Goal: Transaction & Acquisition: Book appointment/travel/reservation

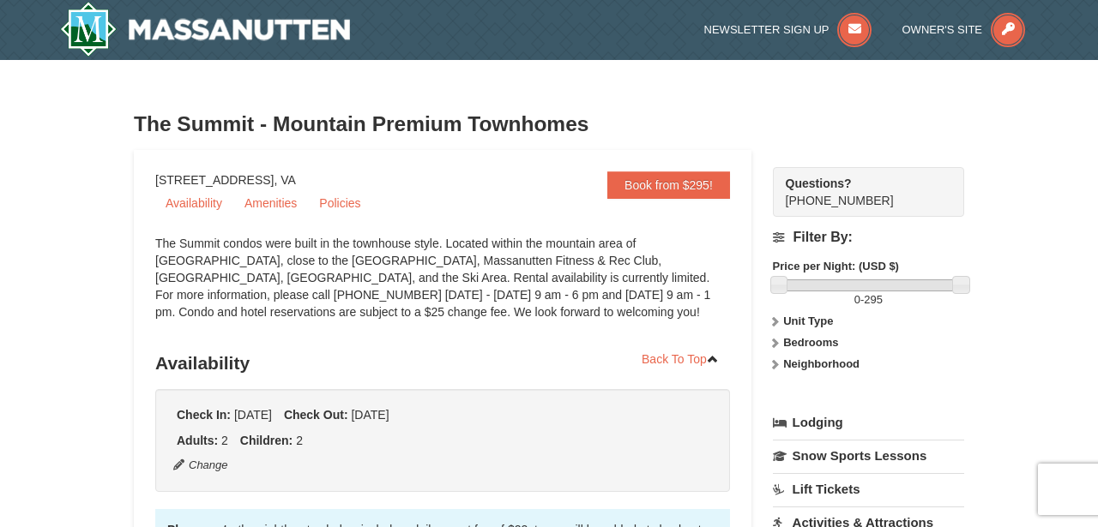
click at [493, 292] on div "The Summit condos were built in the townhouse style. Located within the mountai…" at bounding box center [442, 286] width 575 height 103
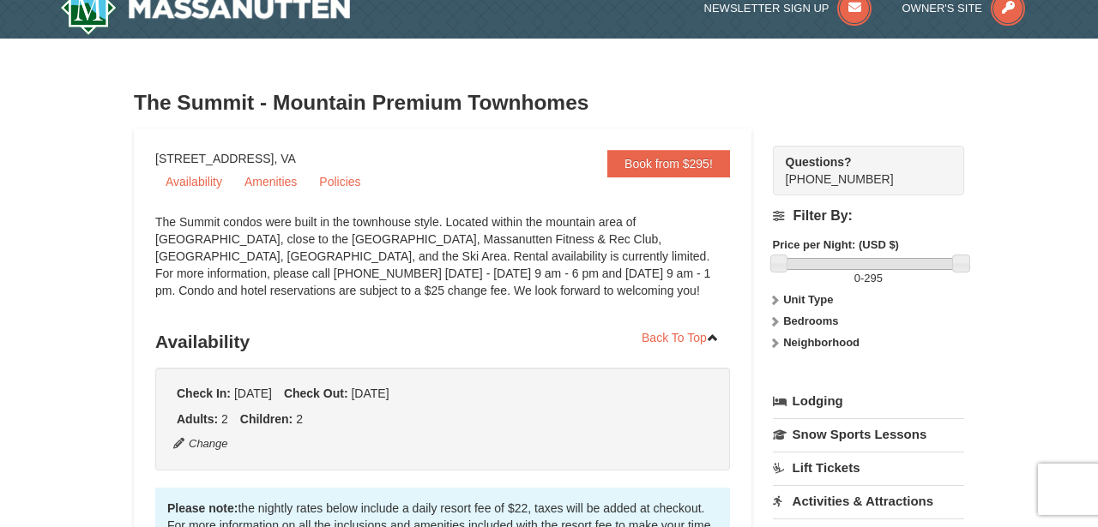
scroll to position [22, 0]
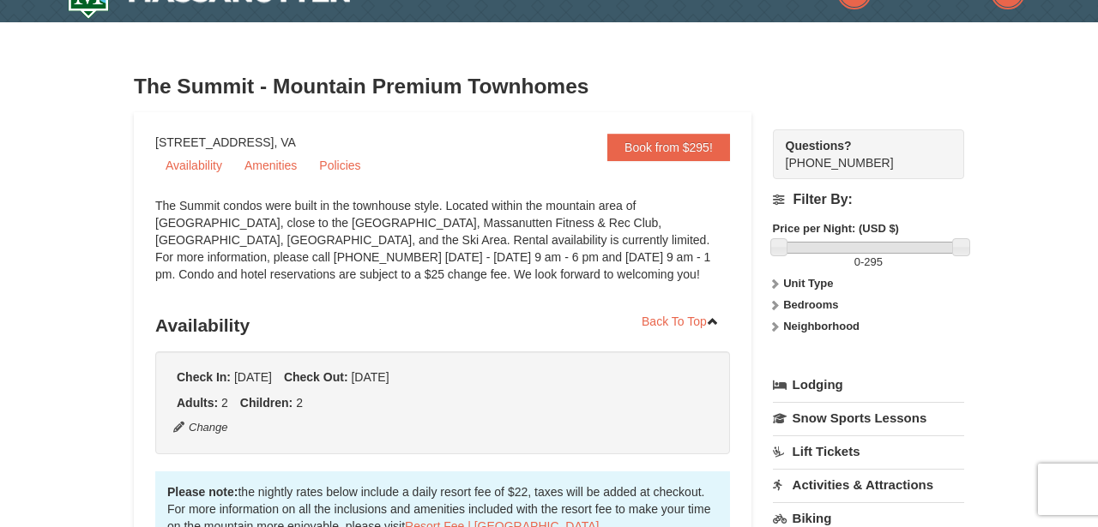
scroll to position [45, 0]
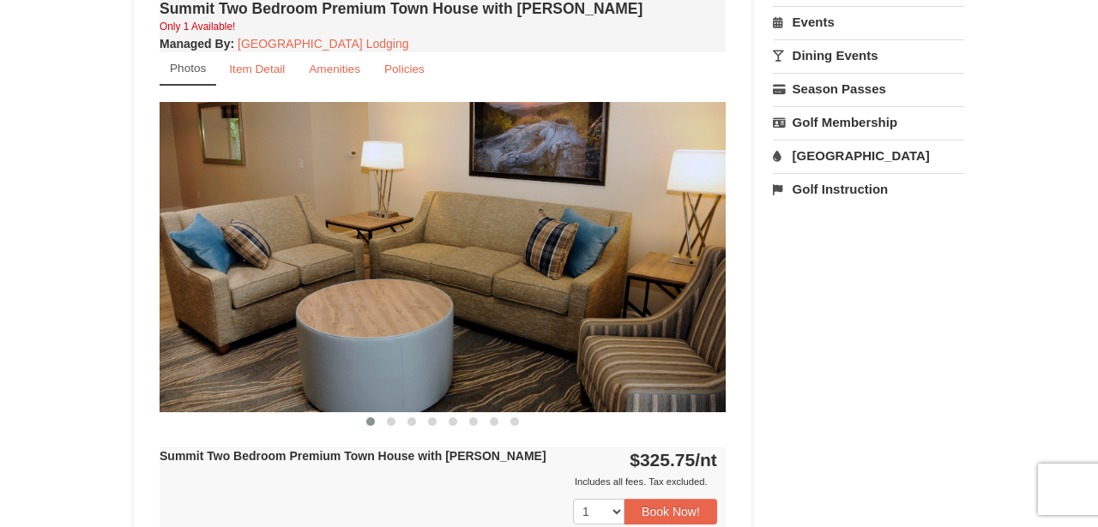
scroll to position [605, 0]
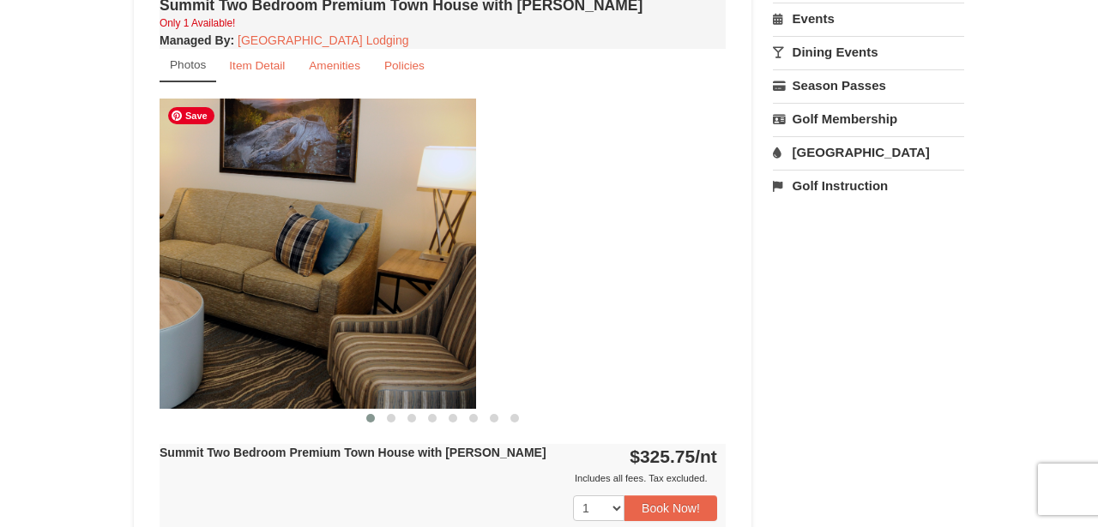
drag, startPoint x: 529, startPoint y: 305, endPoint x: 260, endPoint y: 321, distance: 269.7
click at [272, 317] on img at bounding box center [193, 254] width 566 height 310
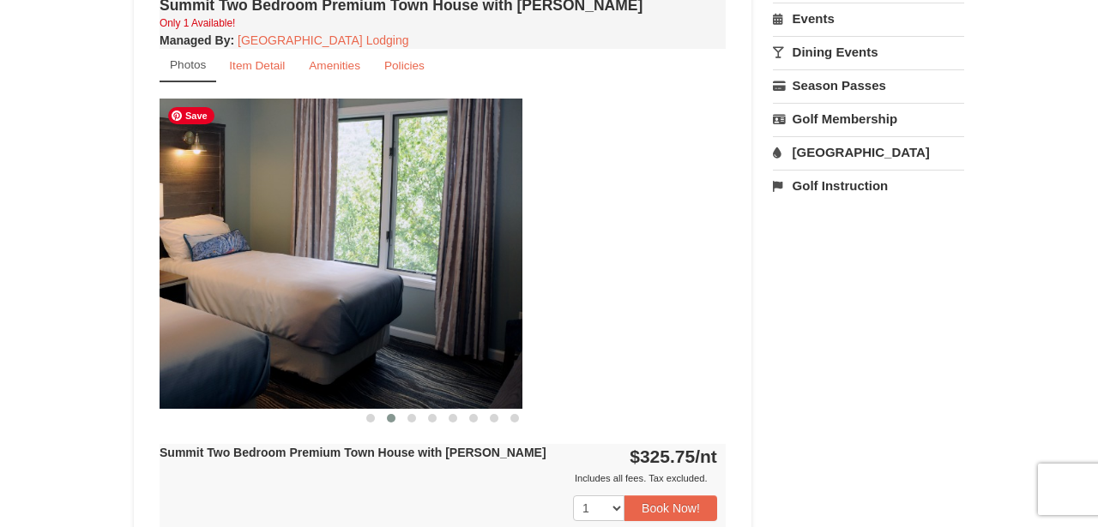
drag, startPoint x: 586, startPoint y: 306, endPoint x: 484, endPoint y: 306, distance: 101.2
click at [484, 307] on img at bounding box center [239, 254] width 566 height 310
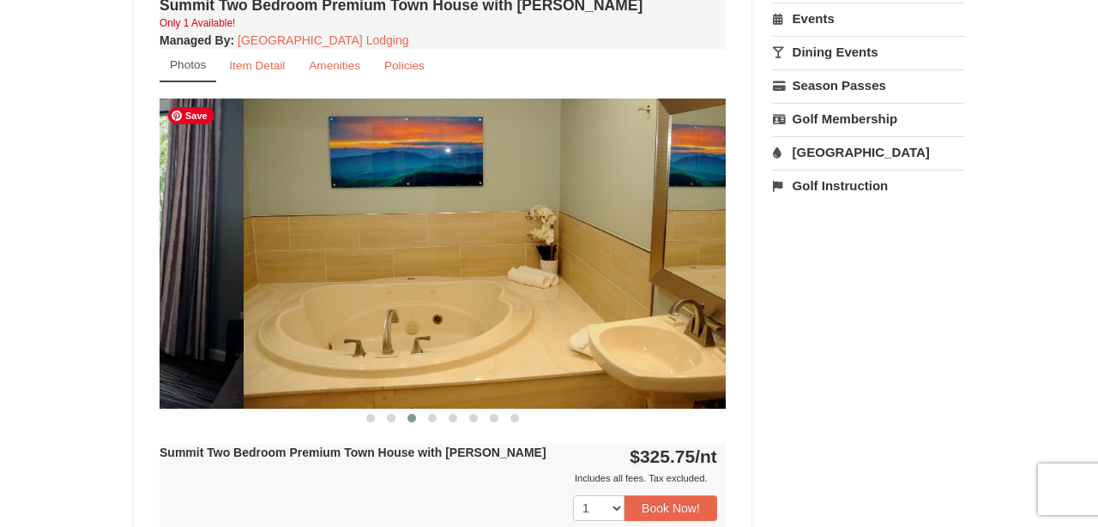
drag, startPoint x: 354, startPoint y: 255, endPoint x: 748, endPoint y: 255, distance: 393.6
click at [709, 255] on img at bounding box center [527, 254] width 566 height 310
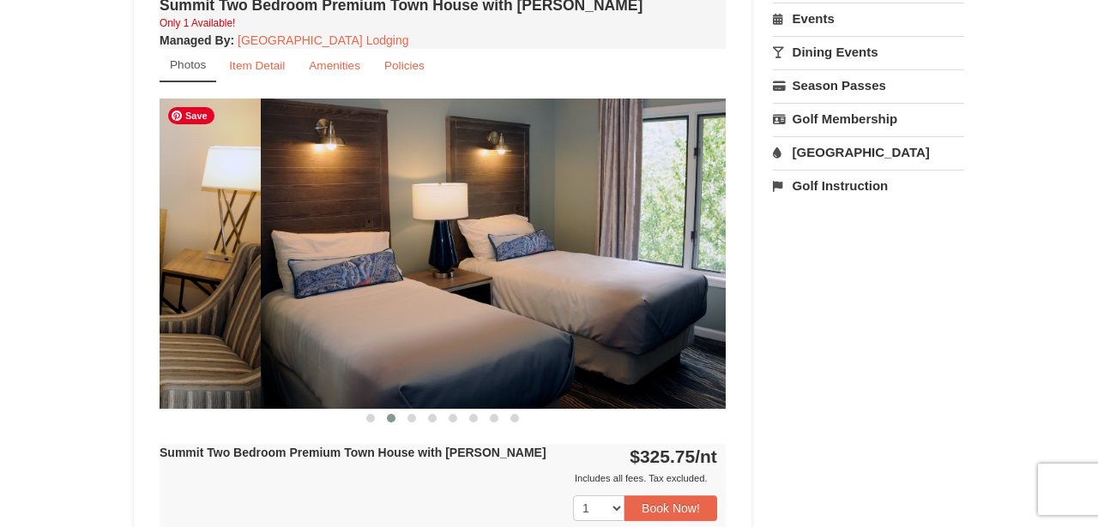
drag, startPoint x: 322, startPoint y: 282, endPoint x: 715, endPoint y: 279, distance: 393.6
click at [700, 280] on img at bounding box center [544, 254] width 566 height 310
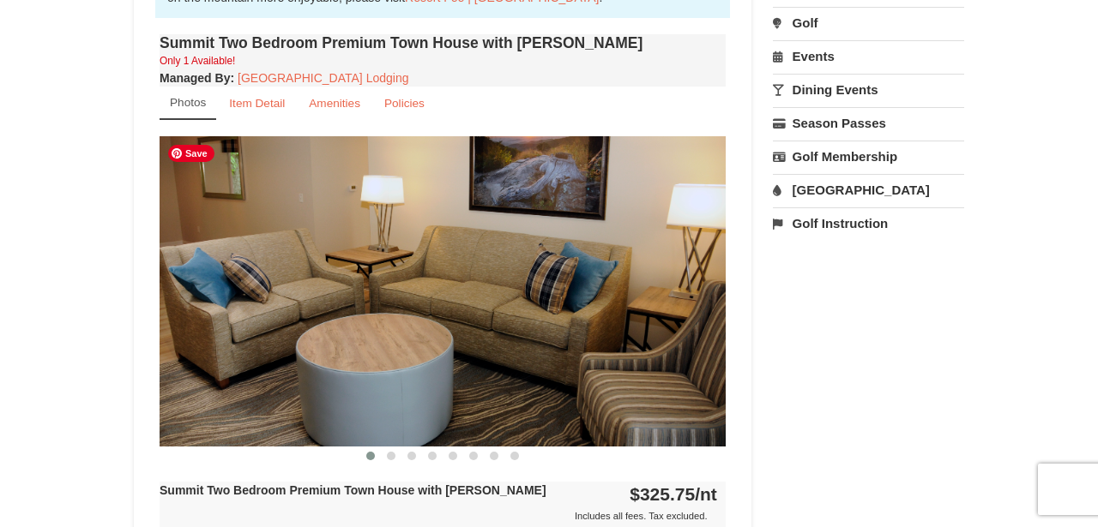
scroll to position [566, 0]
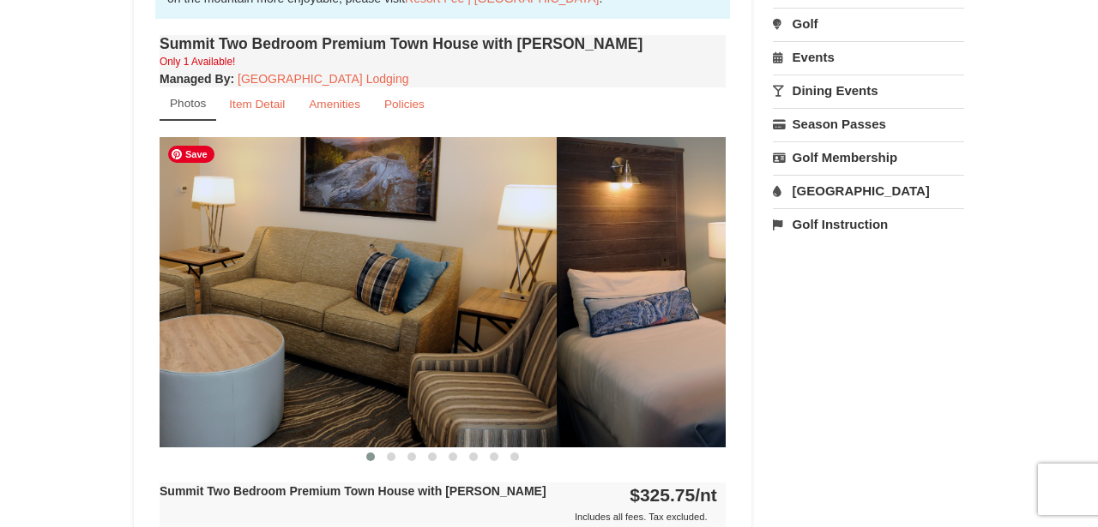
drag, startPoint x: 599, startPoint y: 323, endPoint x: 268, endPoint y: 329, distance: 331.9
click at [275, 328] on img at bounding box center [274, 292] width 566 height 310
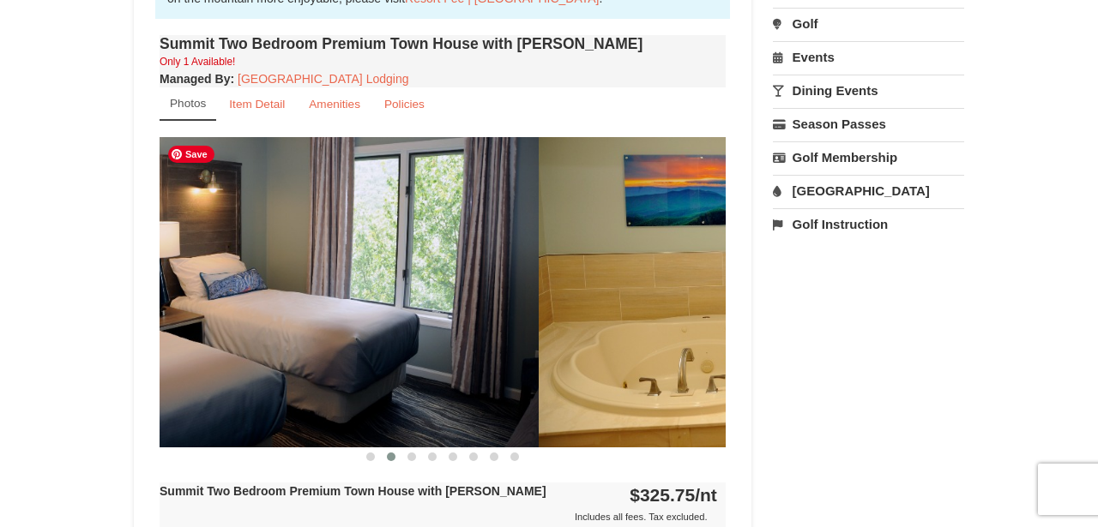
drag, startPoint x: 542, startPoint y: 334, endPoint x: 220, endPoint y: 360, distance: 323.4
click at [226, 362] on img at bounding box center [256, 292] width 566 height 310
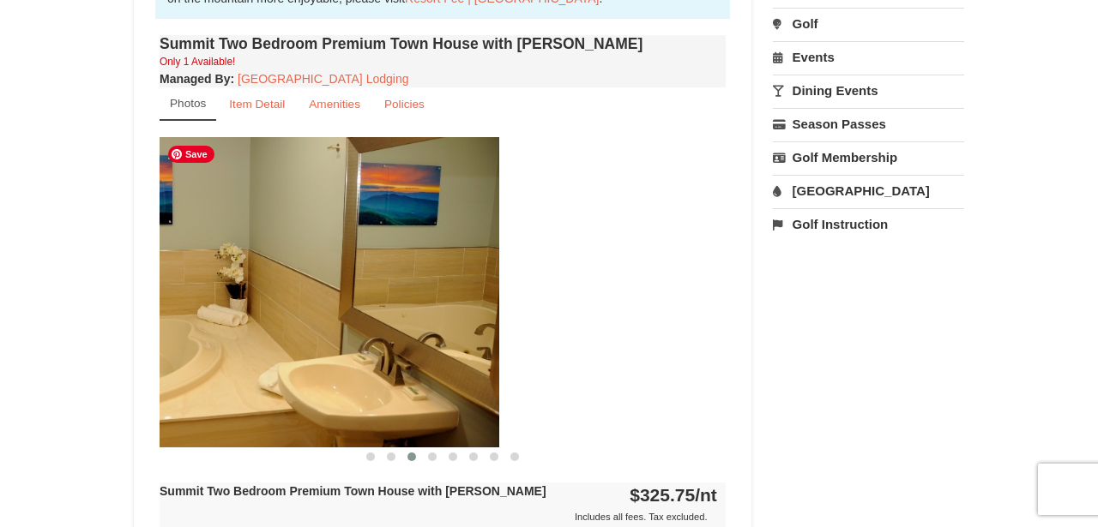
drag, startPoint x: 519, startPoint y: 311, endPoint x: 191, endPoint y: 328, distance: 328.0
click at [213, 336] on img at bounding box center [216, 292] width 566 height 310
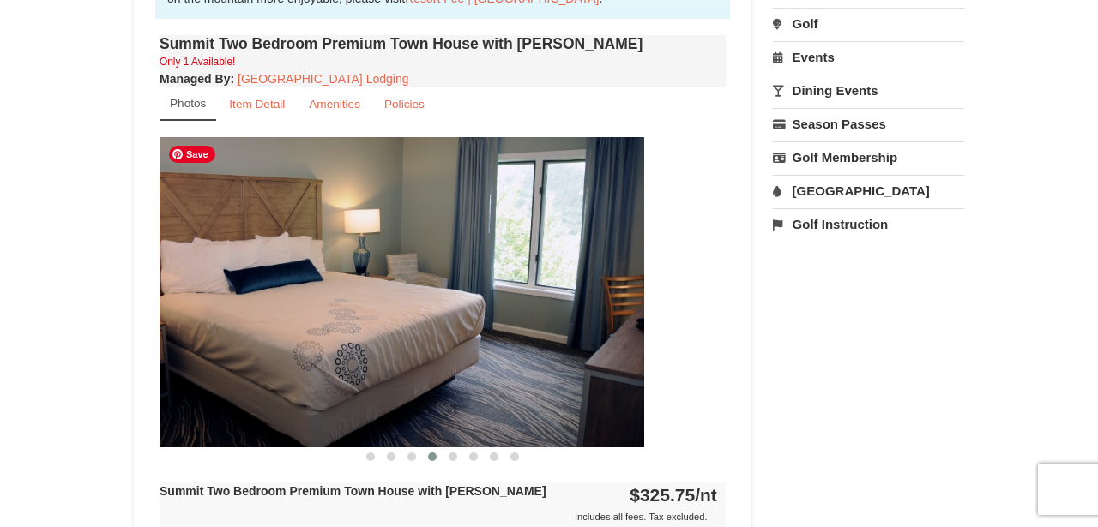
drag, startPoint x: 552, startPoint y: 283, endPoint x: 201, endPoint y: 316, distance: 353.1
click at [211, 316] on img at bounding box center [361, 292] width 566 height 310
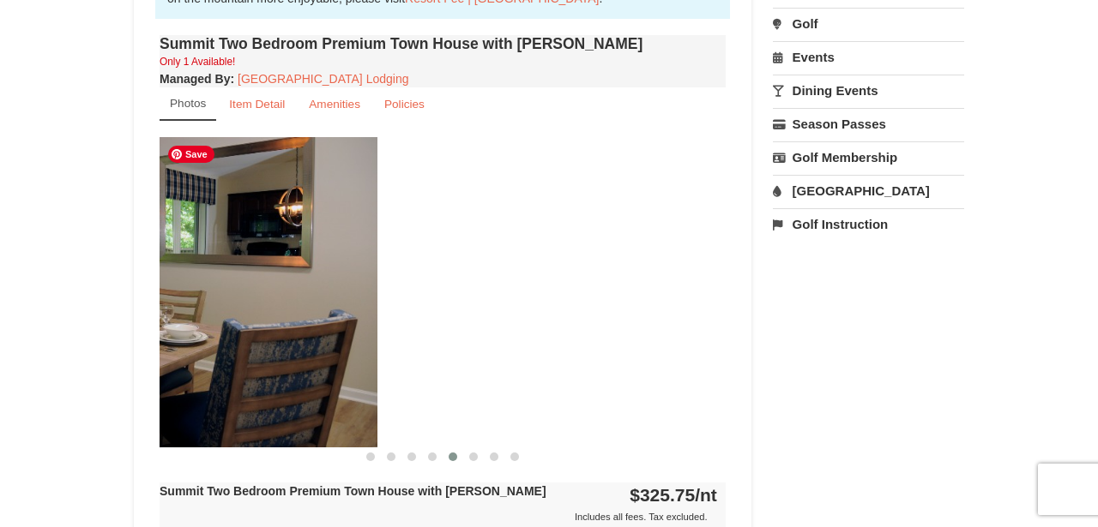
drag, startPoint x: 496, startPoint y: 322, endPoint x: 93, endPoint y: 334, distance: 402.3
click at [96, 333] on div "× The Summit - Mountain Premium Townhomes Book from $295! 1822 Resort Drive, Ma…" at bounding box center [549, 296] width 1098 height 1605
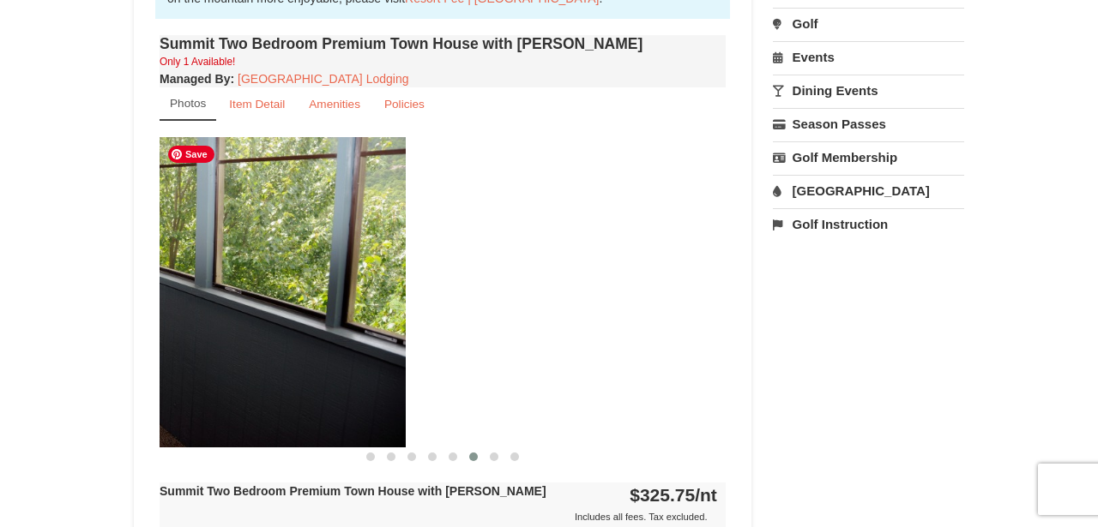
drag, startPoint x: 612, startPoint y: 284, endPoint x: 208, endPoint y: 314, distance: 405.8
click at [230, 316] on img at bounding box center [123, 292] width 566 height 310
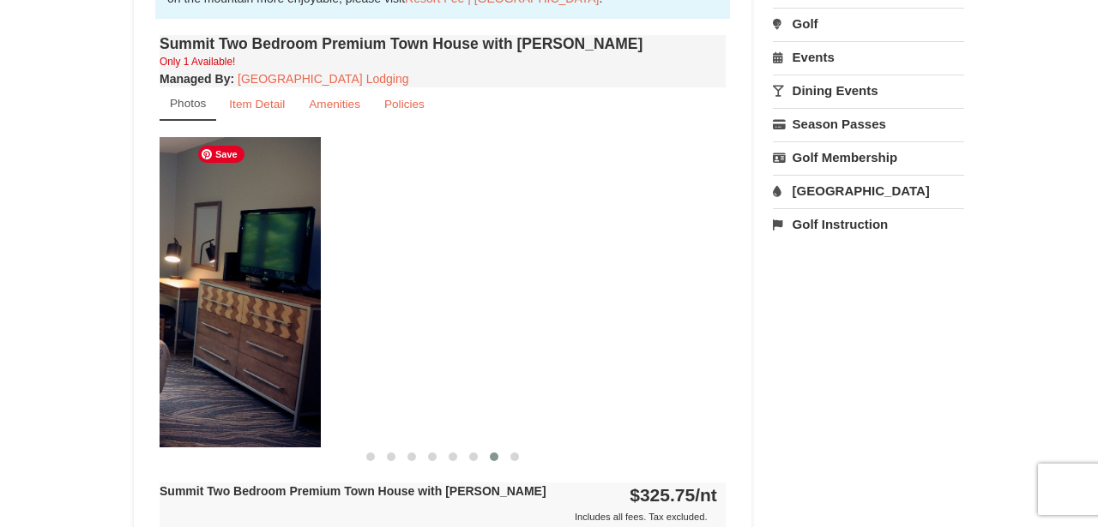
drag, startPoint x: 525, startPoint y: 319, endPoint x: 108, endPoint y: 368, distance: 419.6
click at [111, 369] on div "× The Summit - Mountain Premium Townhomes Book from $295! 1822 Resort Drive, Ma…" at bounding box center [549, 296] width 1098 height 1605
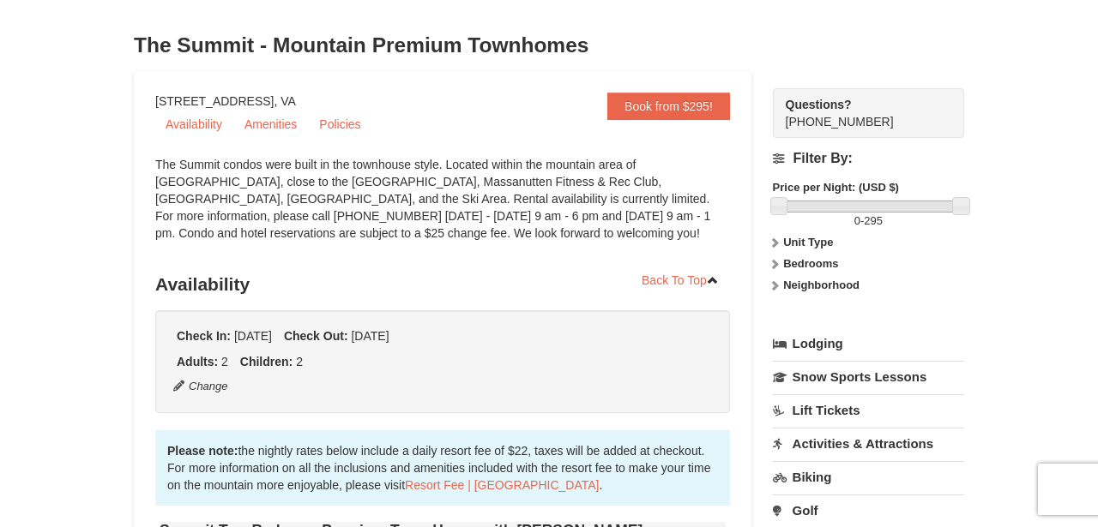
scroll to position [0, 0]
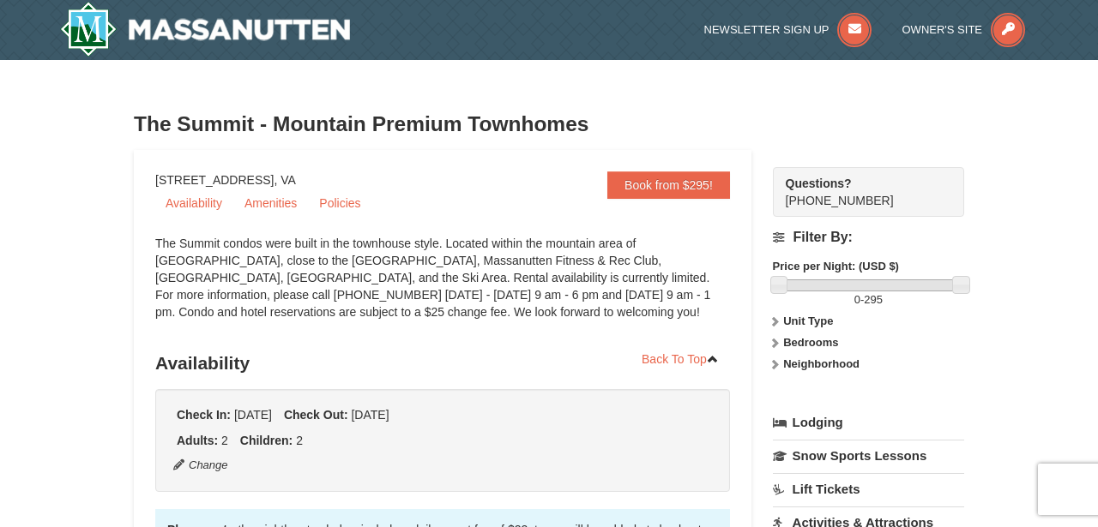
drag, startPoint x: 360, startPoint y: 176, endPoint x: 100, endPoint y: 176, distance: 259.8
copy div "1822 Resort Drive, Massanutten, VA"
click at [453, 297] on div "The Summit condos were built in the townhouse style. Located within the mountai…" at bounding box center [442, 286] width 575 height 103
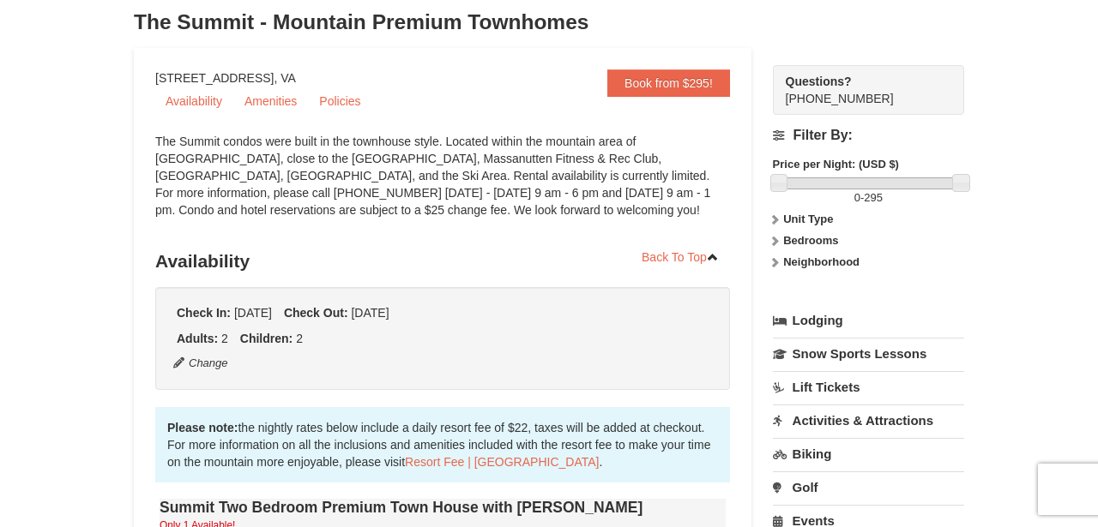
scroll to position [107, 0]
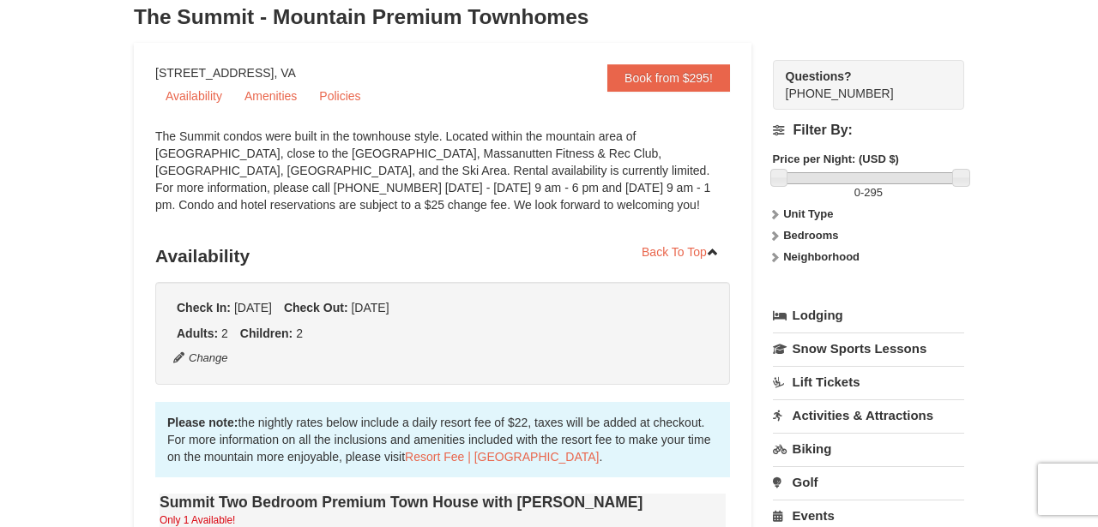
click at [775, 261] on icon at bounding box center [774, 257] width 12 height 12
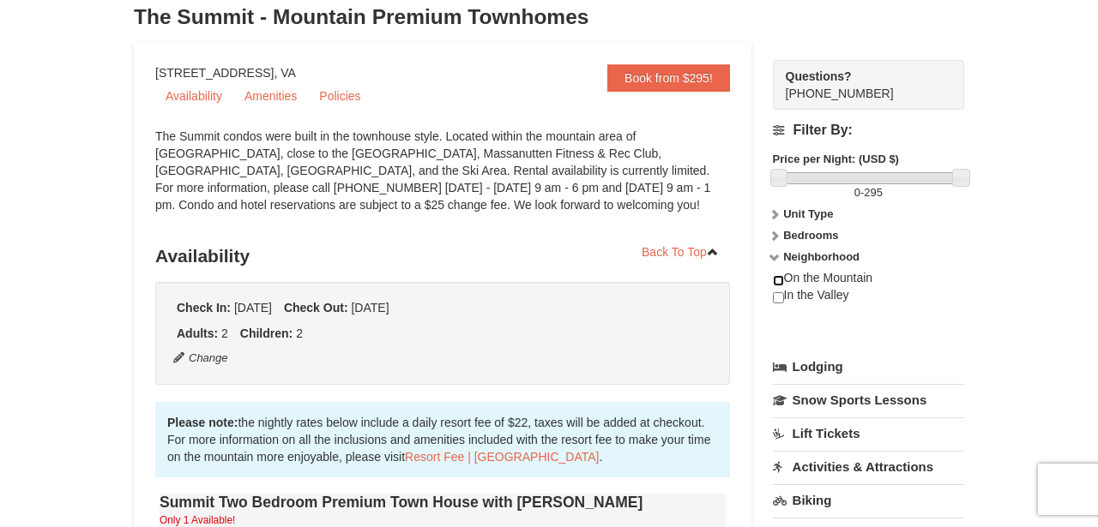
click at [780, 277] on input "checkbox" at bounding box center [778, 280] width 11 height 11
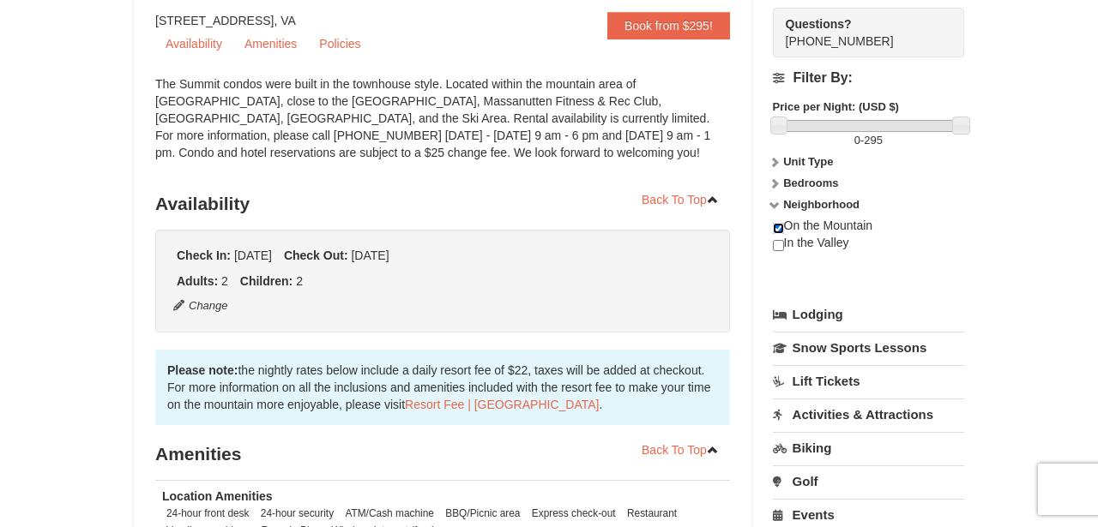
scroll to position [155, 0]
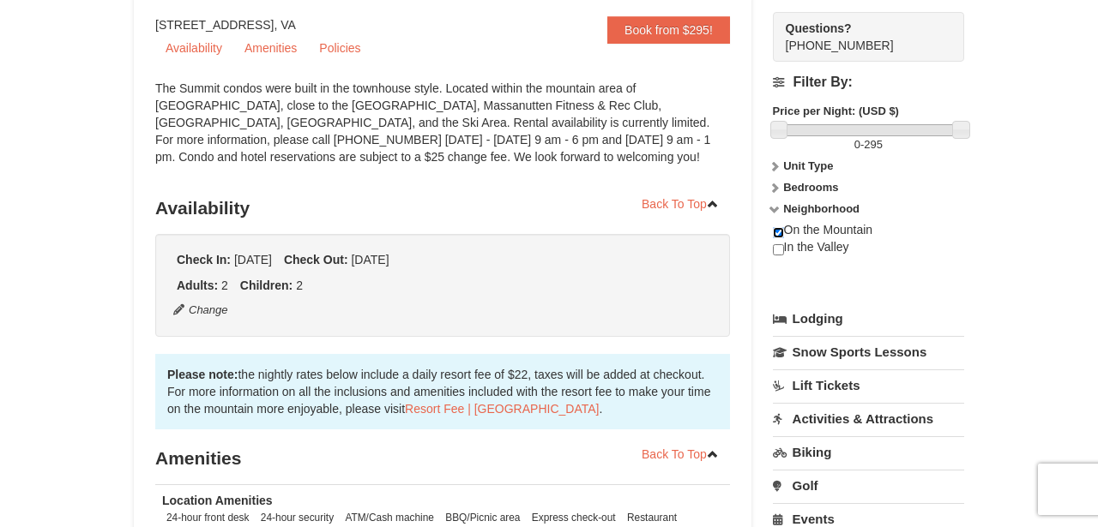
click at [778, 234] on input "checkbox" at bounding box center [778, 232] width 11 height 11
checkbox input "false"
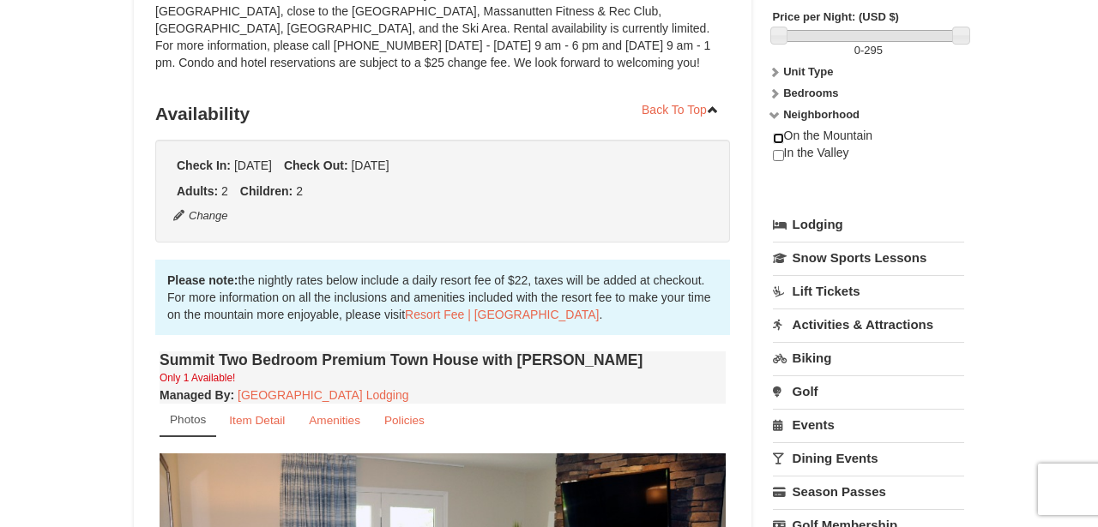
scroll to position [251, 0]
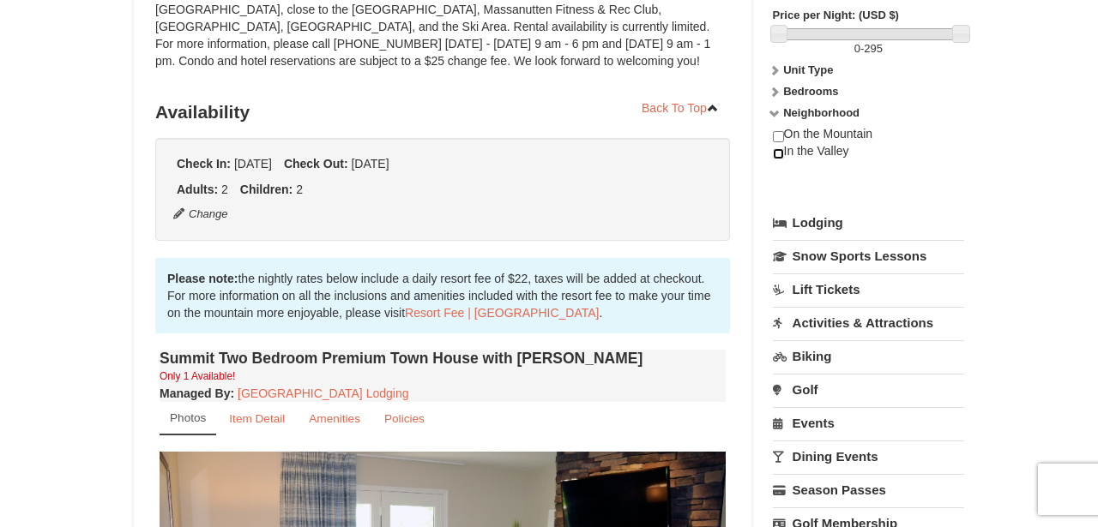
click at [774, 153] on input "checkbox" at bounding box center [778, 153] width 11 height 11
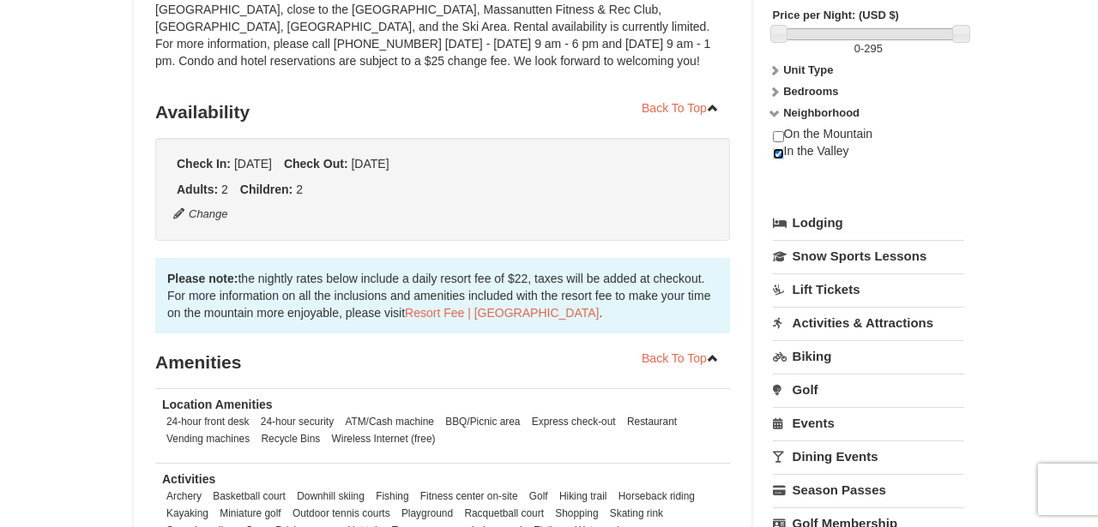
click at [774, 153] on input "checkbox" at bounding box center [778, 153] width 11 height 11
checkbox input "false"
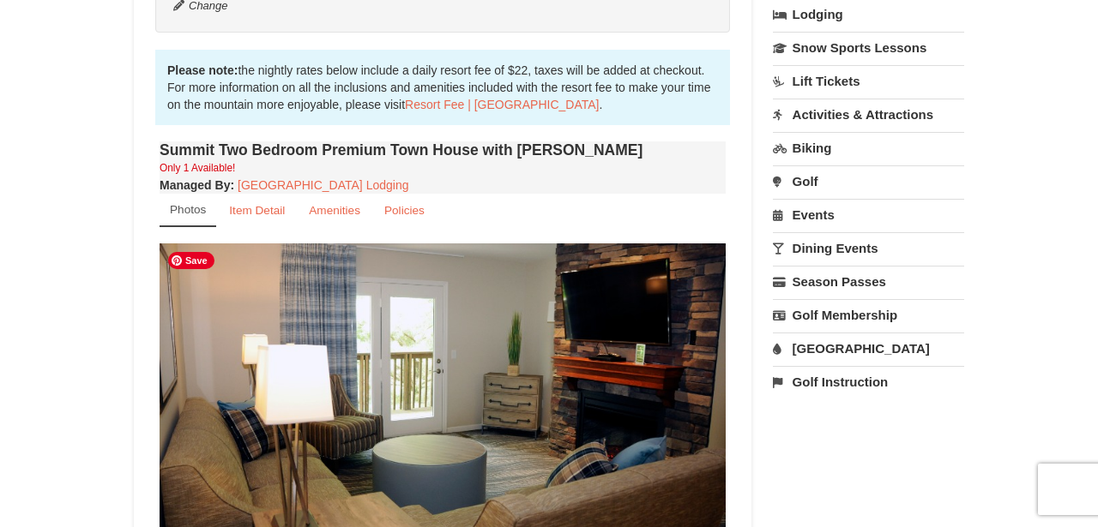
scroll to position [443, 0]
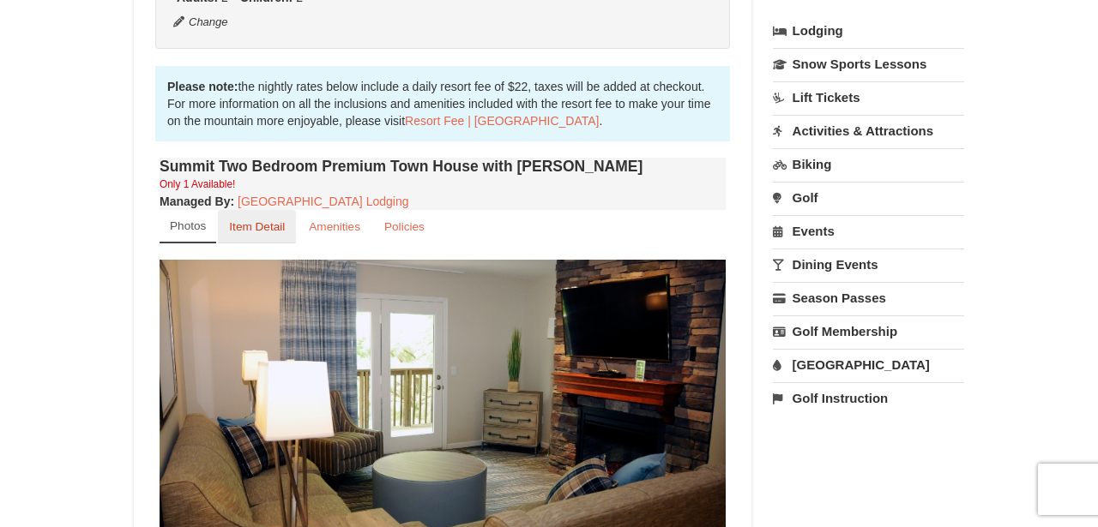
click at [256, 223] on small "Item Detail" at bounding box center [257, 226] width 56 height 13
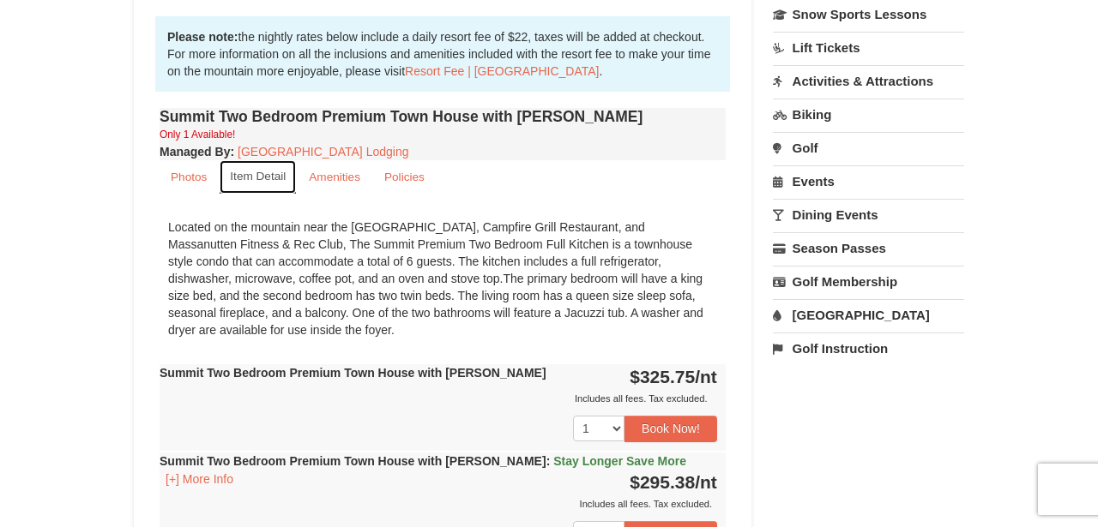
scroll to position [498, 0]
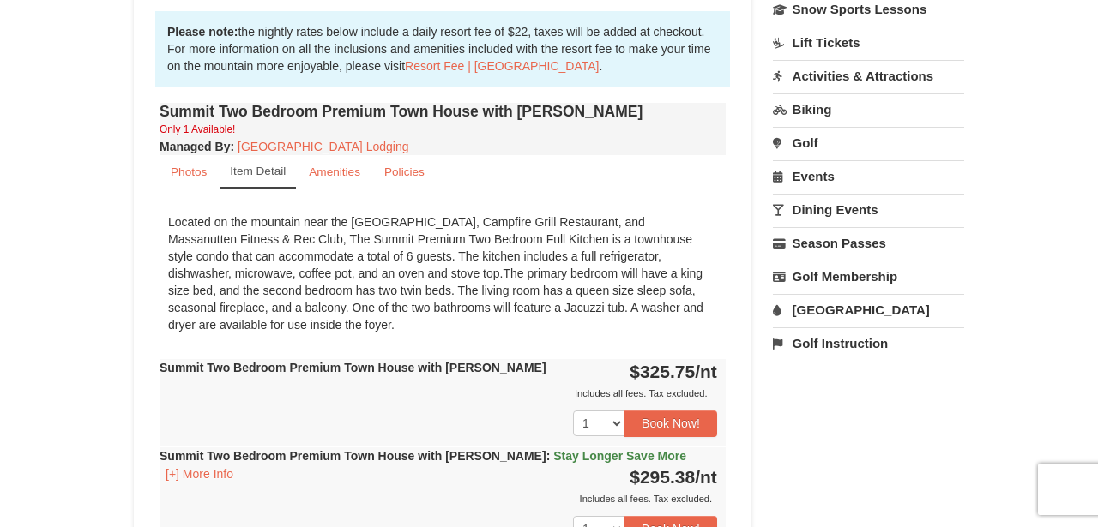
click at [440, 275] on div "Located on the mountain near the Ski Slopes, Campfire Grill Restaurant, and Mas…" at bounding box center [442, 273] width 566 height 137
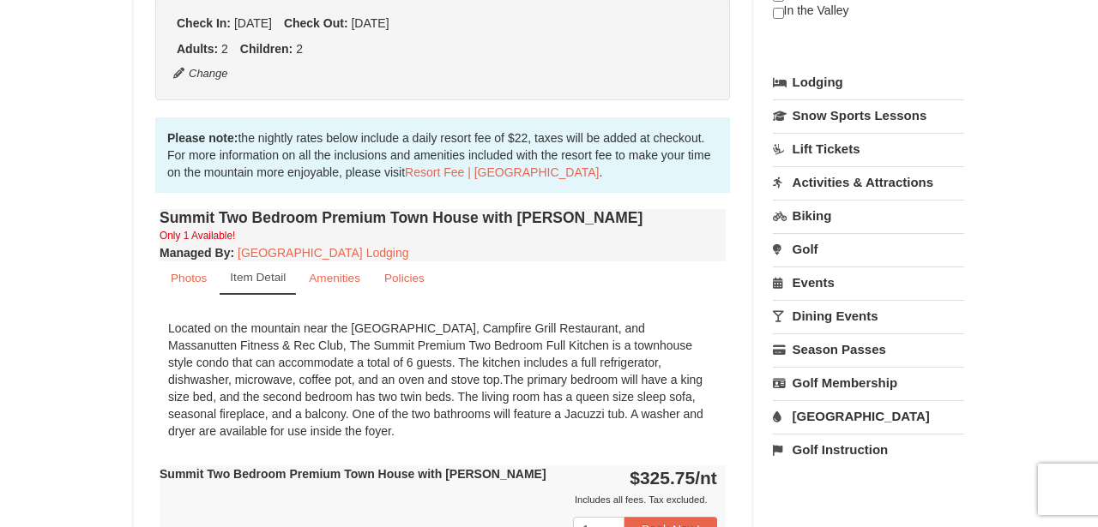
scroll to position [363, 0]
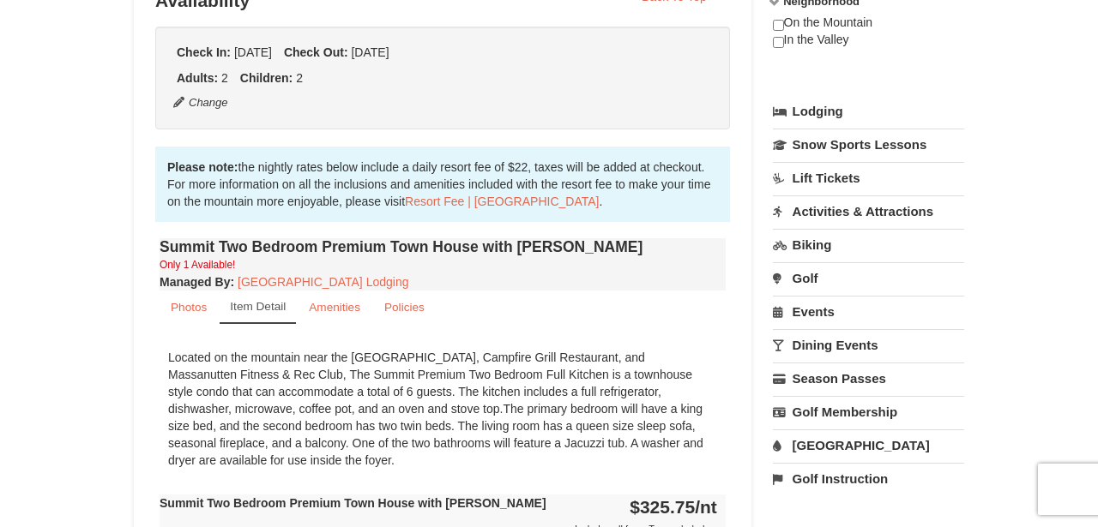
drag, startPoint x: 299, startPoint y: 462, endPoint x: 160, endPoint y: 359, distance: 172.9
click at [160, 359] on div "Located on the mountain near the Ski Slopes, Campfire Grill Restaurant, and Mas…" at bounding box center [442, 408] width 566 height 137
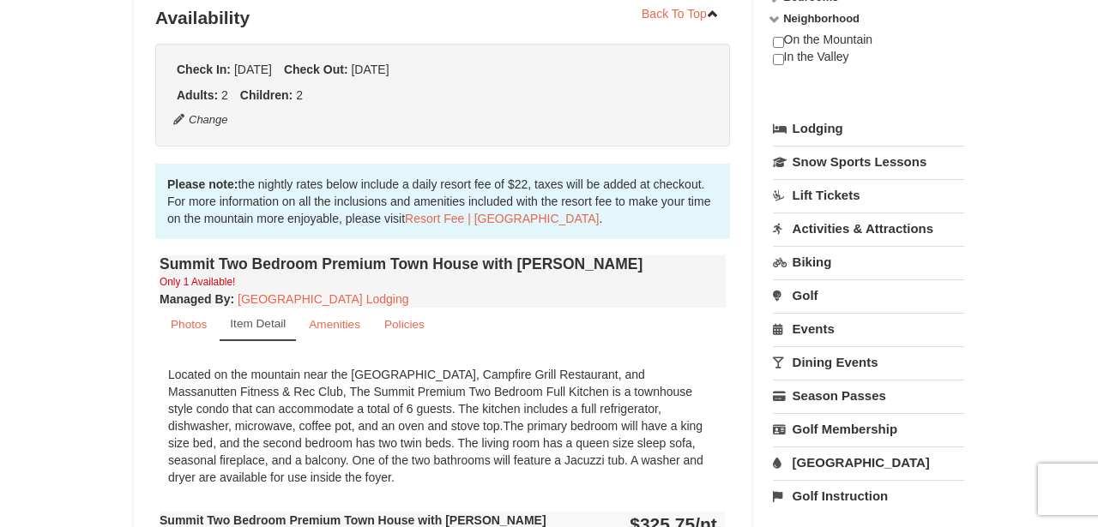
scroll to position [347, 0]
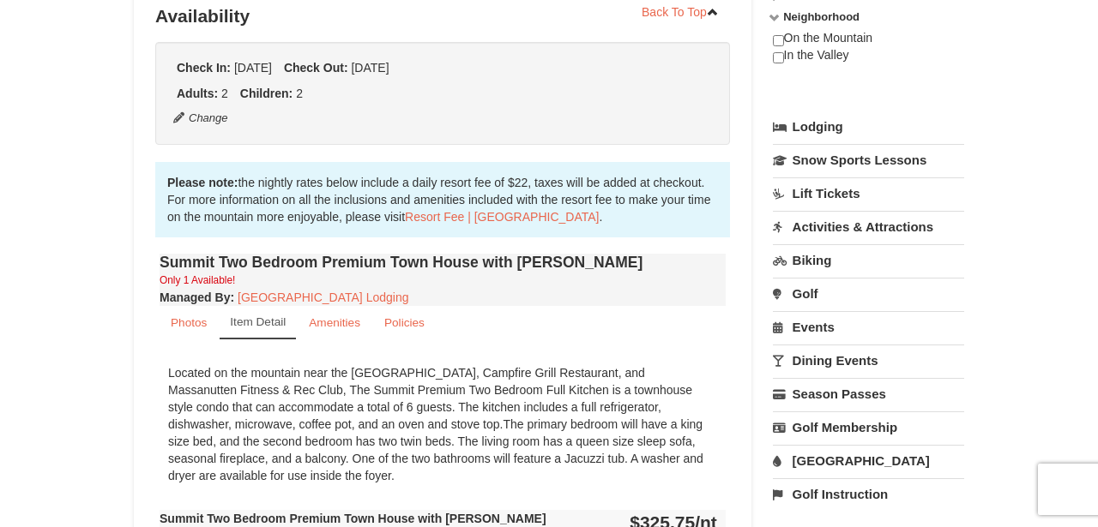
drag, startPoint x: 276, startPoint y: 483, endPoint x: 157, endPoint y: 354, distance: 175.4
click at [157, 354] on div "Summit Two Bedroom Premium Town House with Jacuzzi Only 1 Available! Managed By…" at bounding box center [442, 506] width 575 height 512
drag, startPoint x: 157, startPoint y: 354, endPoint x: 286, endPoint y: 472, distance: 174.8
click at [286, 472] on div "Summit Two Bedroom Premium Town House with Jacuzzi Only 1 Available! Managed By…" at bounding box center [442, 506] width 575 height 512
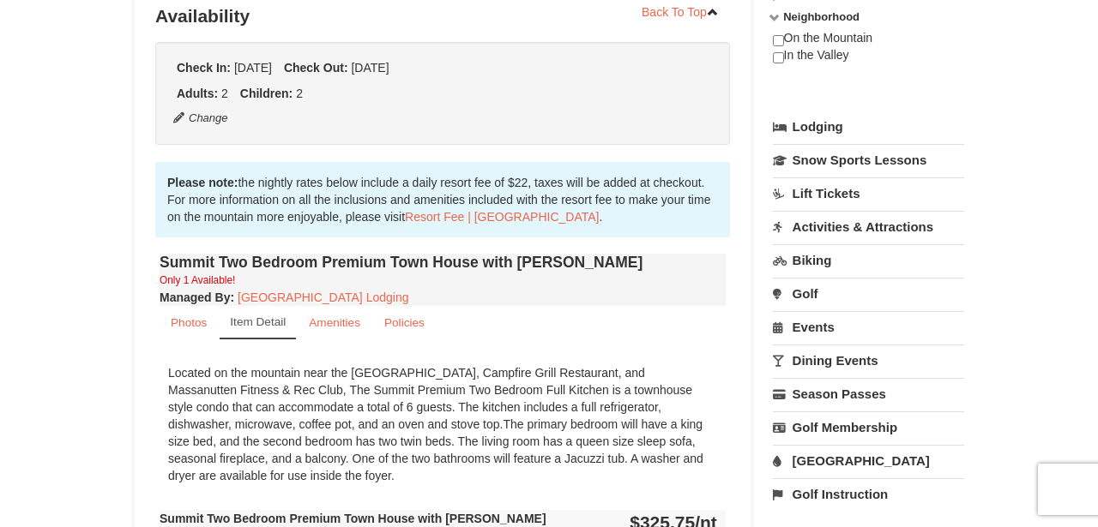
click at [294, 479] on div "Located on the mountain near the Ski Slopes, Campfire Grill Restaurant, and Mas…" at bounding box center [442, 424] width 566 height 137
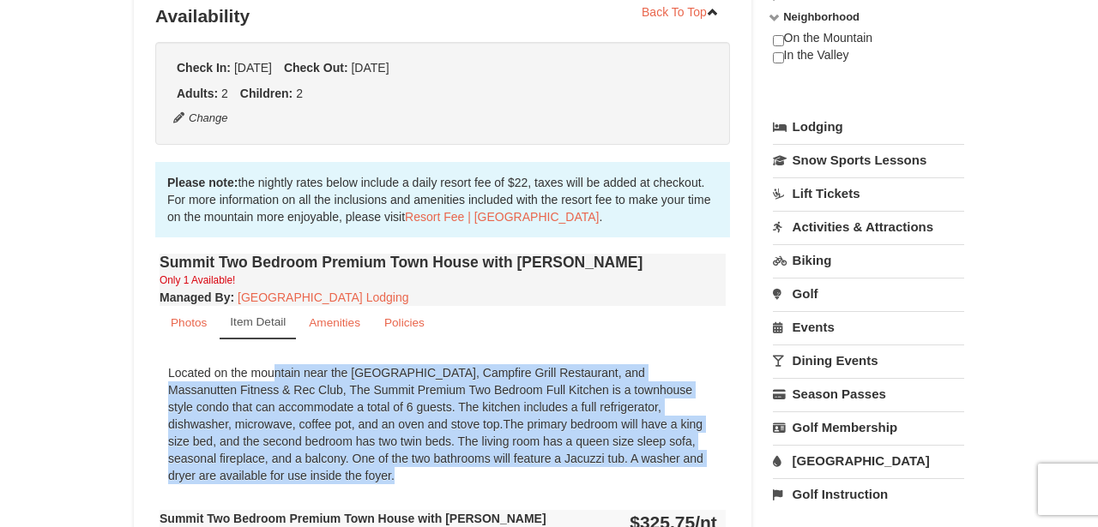
drag, startPoint x: 294, startPoint y: 479, endPoint x: 146, endPoint y: 369, distance: 185.0
click at [146, 369] on div "Book from $295! 1822 Resort Drive, Massanutten, VA Availability Amenities Polic…" at bounding box center [442, 445] width 617 height 1285
click at [145, 369] on div "Book from $295! 1822 Resort Drive, Massanutten, VA Availability Amenities Polic…" at bounding box center [442, 445] width 617 height 1285
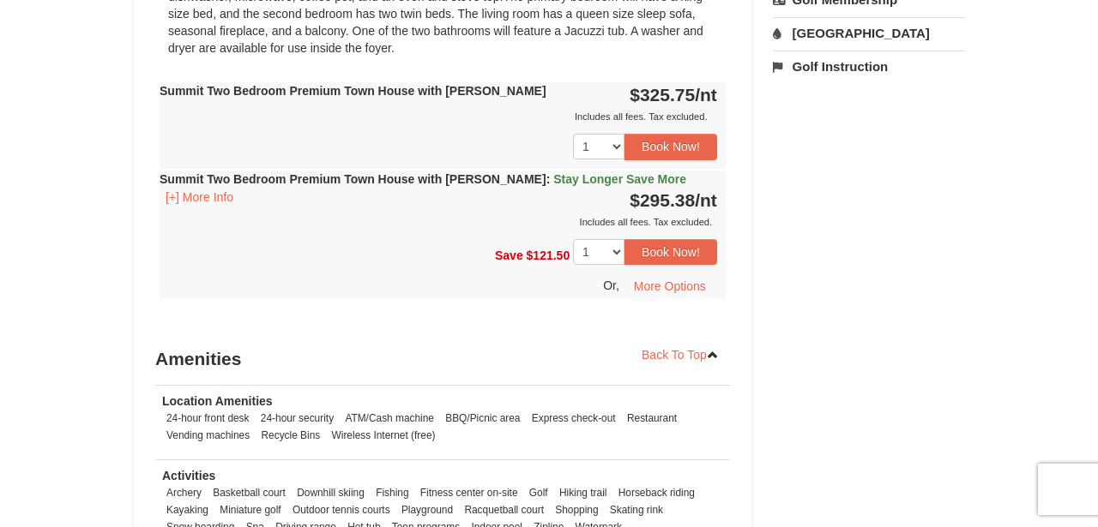
scroll to position [644, 0]
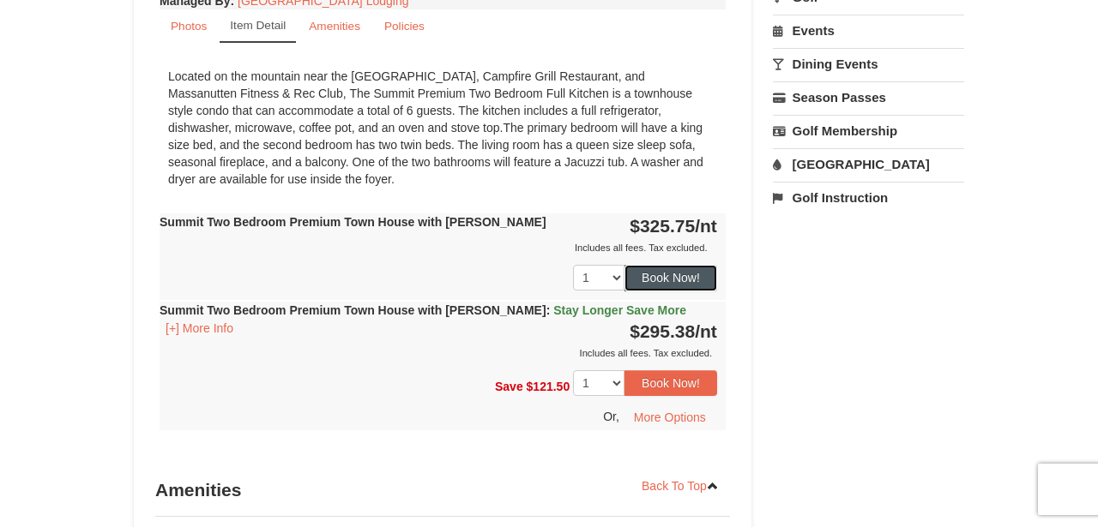
click at [686, 272] on button "Book Now!" at bounding box center [670, 278] width 93 height 26
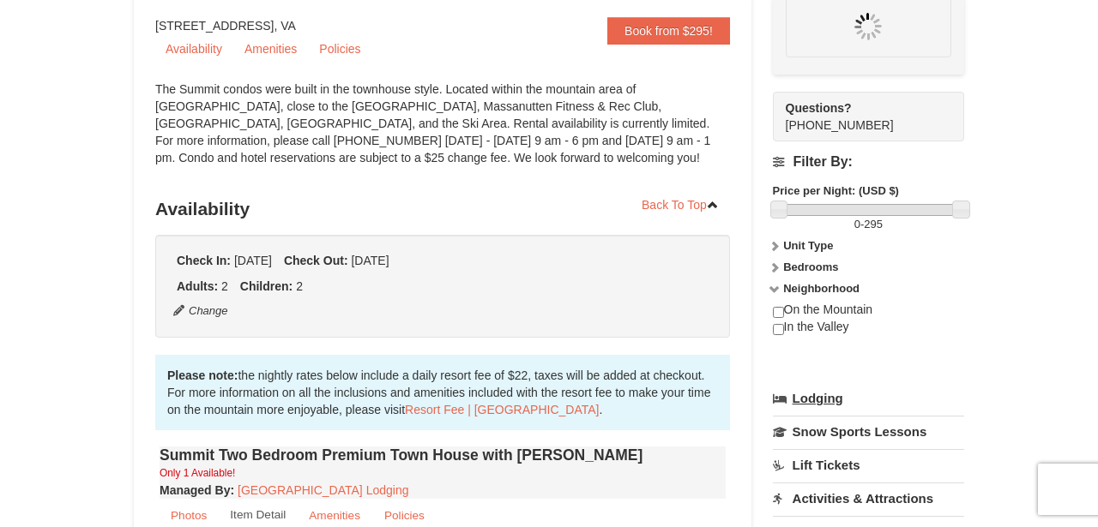
scroll to position [150, 0]
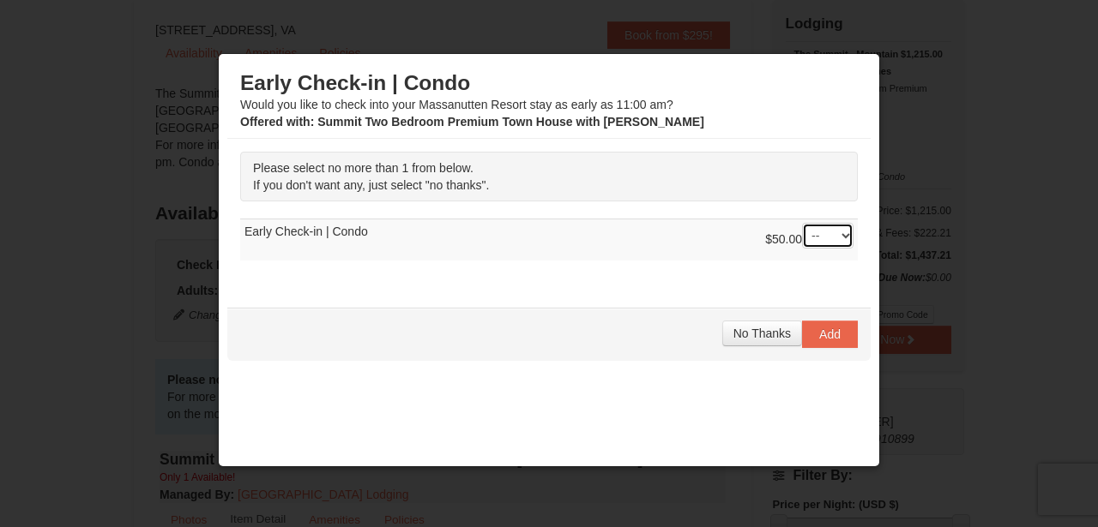
click at [840, 228] on select "-- 01" at bounding box center [827, 236] width 51 height 26
click at [612, 310] on div "No Thanks Add" at bounding box center [548, 334] width 643 height 53
click at [771, 337] on span "No Thanks" at bounding box center [761, 334] width 57 height 14
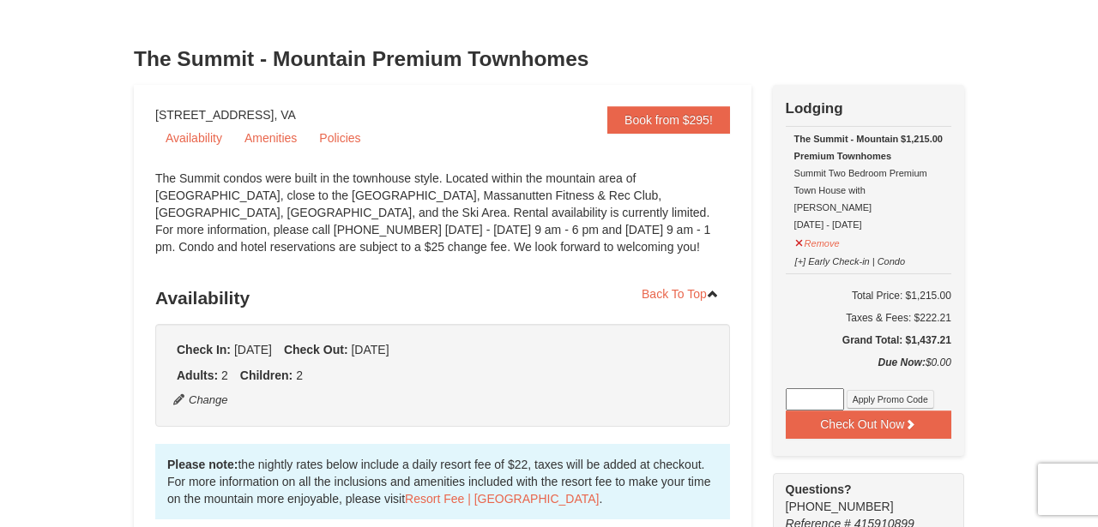
scroll to position [67, 0]
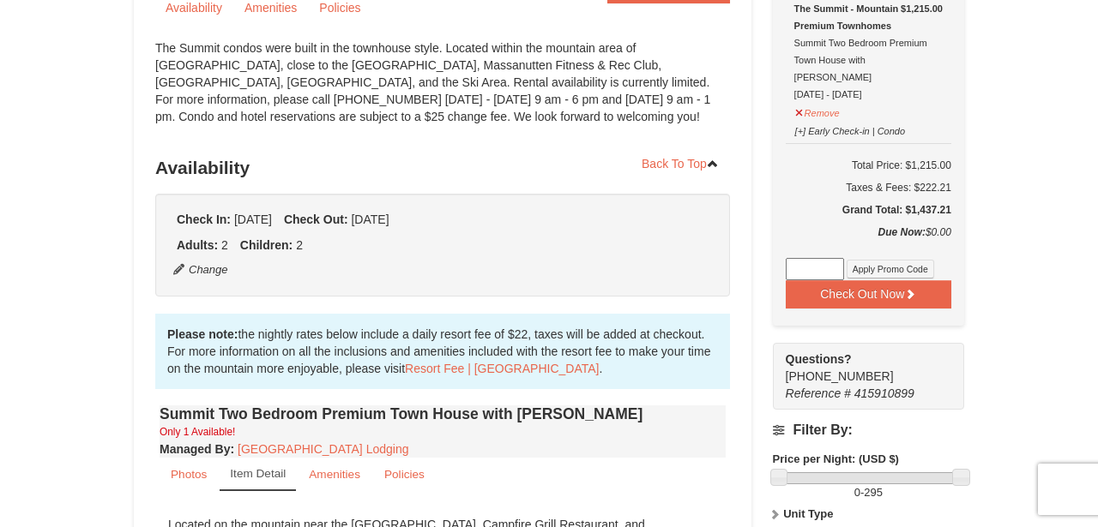
scroll to position [0, 0]
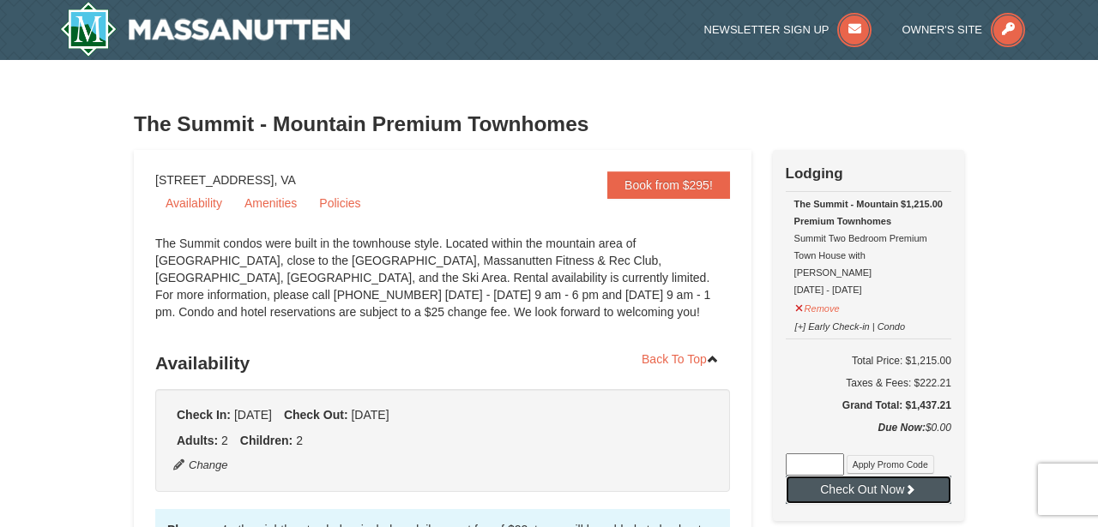
click at [879, 476] on button "Check Out Now" at bounding box center [867, 489] width 165 height 27
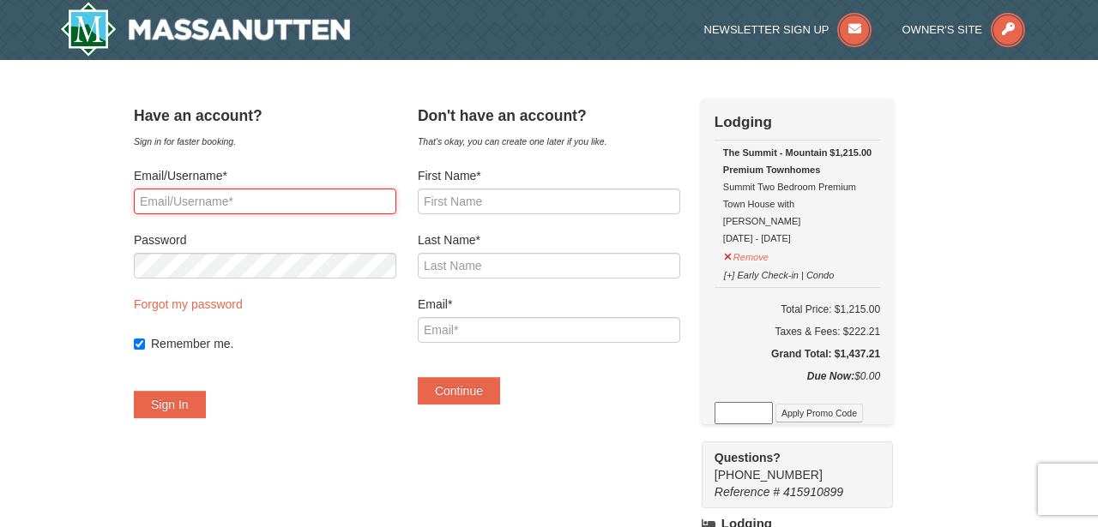
click at [301, 202] on input "Email/Username*" at bounding box center [265, 202] width 262 height 26
click at [0, 339] on div "× Have an account? Sign in for faster booking. Email/Username* Password Forgot …" at bounding box center [549, 511] width 1098 height 903
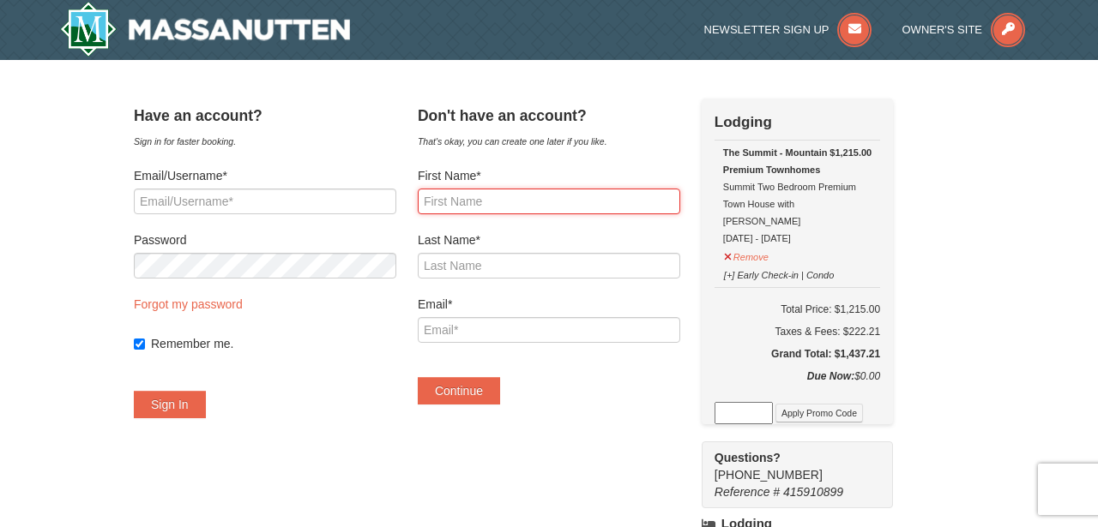
click at [514, 208] on input "First Name*" at bounding box center [549, 202] width 262 height 26
type input "Andrew"
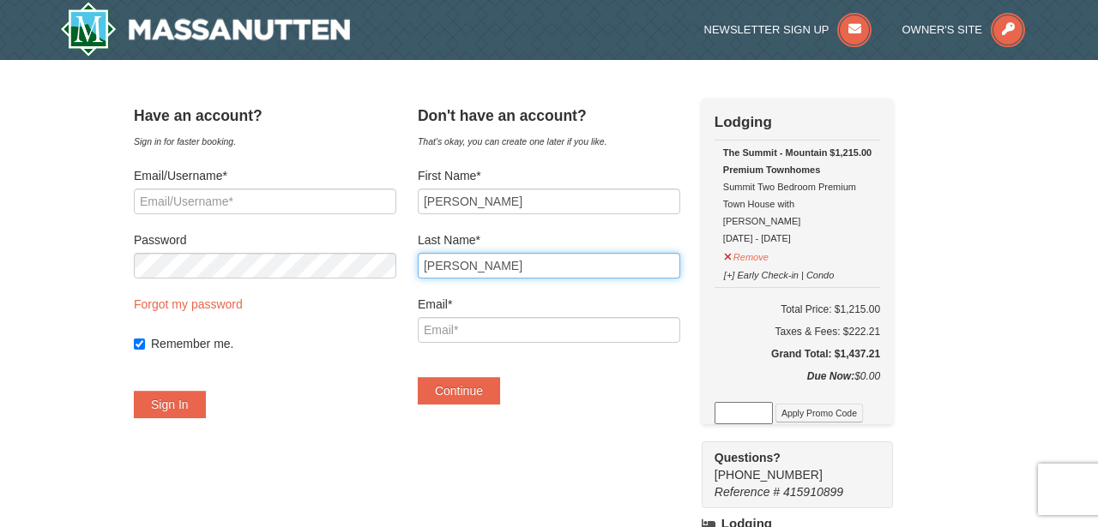
type input "Frank"
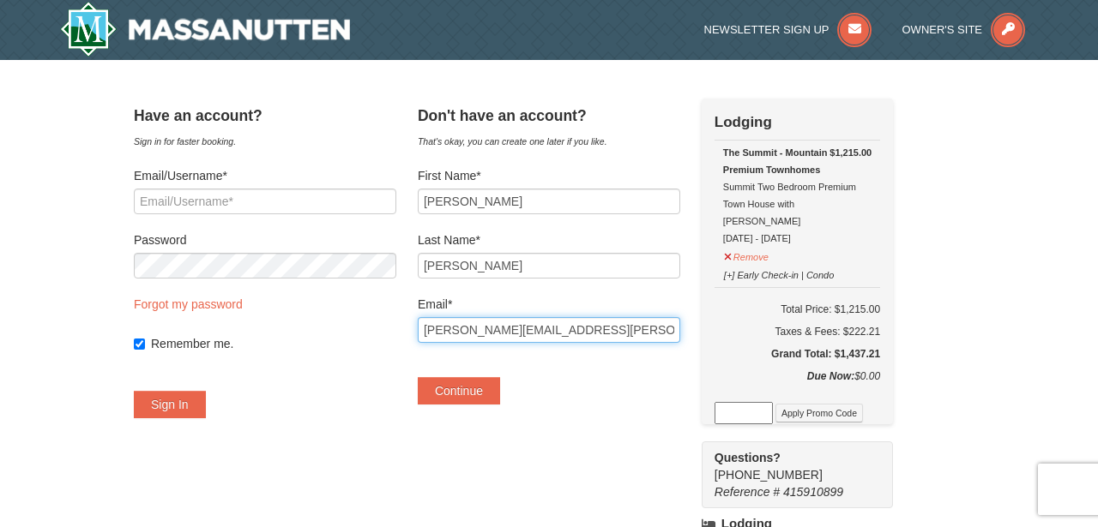
type input "andrew.m.frank@gmaillcom"
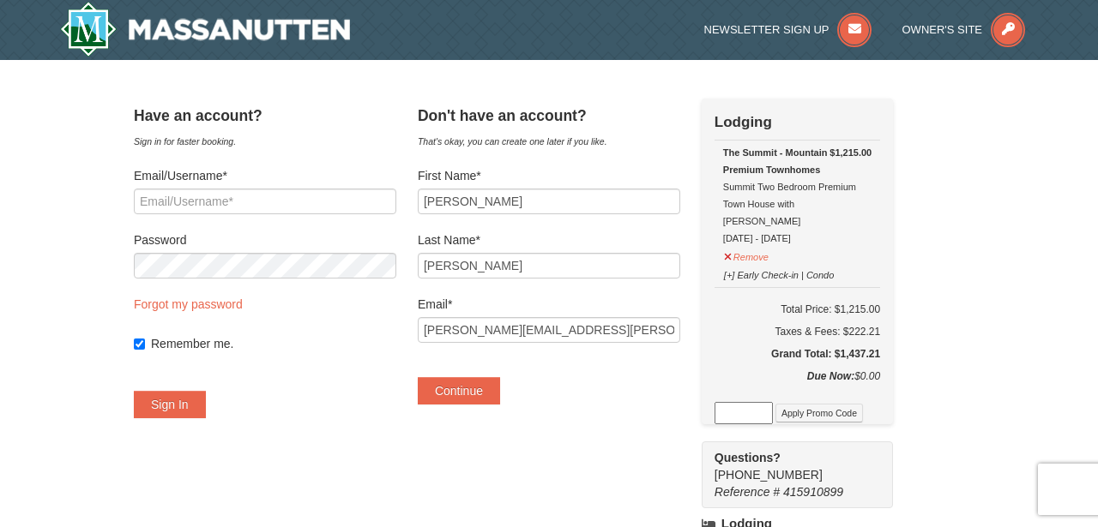
click at [550, 431] on div "Have an account? Sign in for faster booking. Email/Username* Password Forgot my…" at bounding box center [549, 512] width 830 height 826
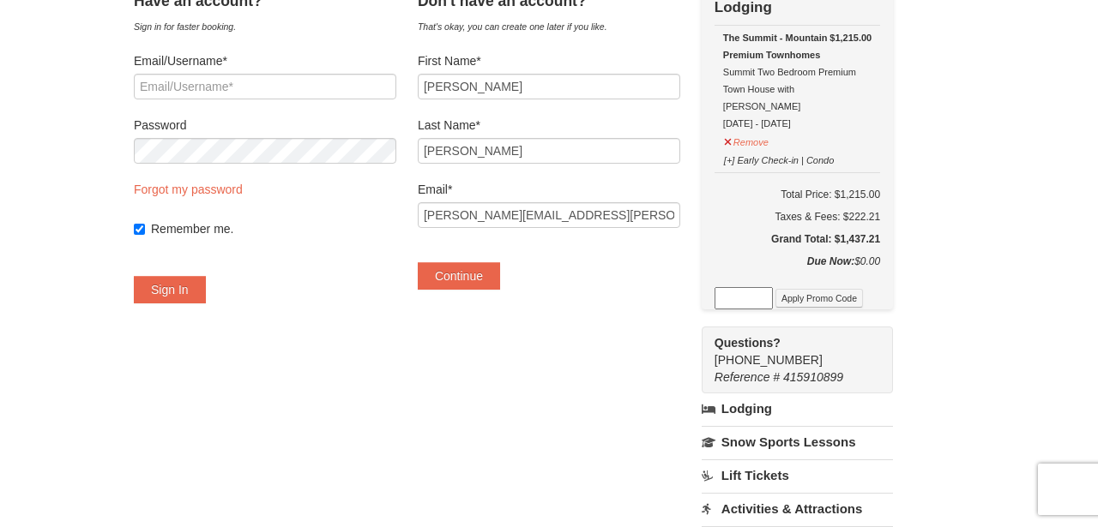
scroll to position [116, 0]
click at [477, 276] on button "Continue" at bounding box center [459, 275] width 82 height 27
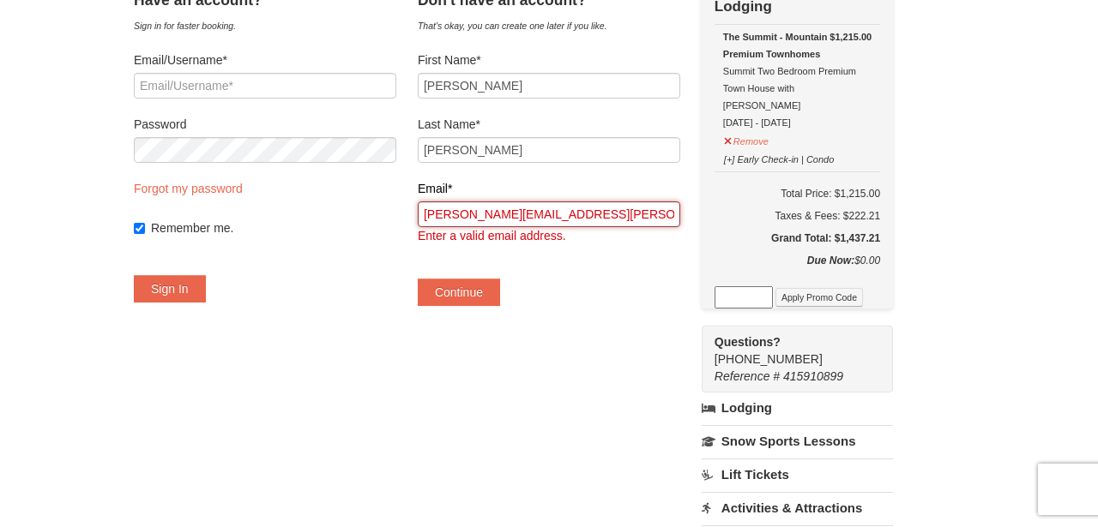
click at [623, 202] on input "andrew.m.frank@gmaillcom" at bounding box center [549, 215] width 262 height 26
click at [618, 214] on input "andrew.m.frank@gmaillcom" at bounding box center [549, 215] width 262 height 26
type input "[PERSON_NAME][EMAIL_ADDRESS][PERSON_NAME][DOMAIN_NAME]"
click at [567, 435] on div "Have an account? Sign in for faster booking. Email/Username* Password Forgot my…" at bounding box center [549, 396] width 830 height 826
click at [485, 285] on button "Continue" at bounding box center [459, 292] width 82 height 27
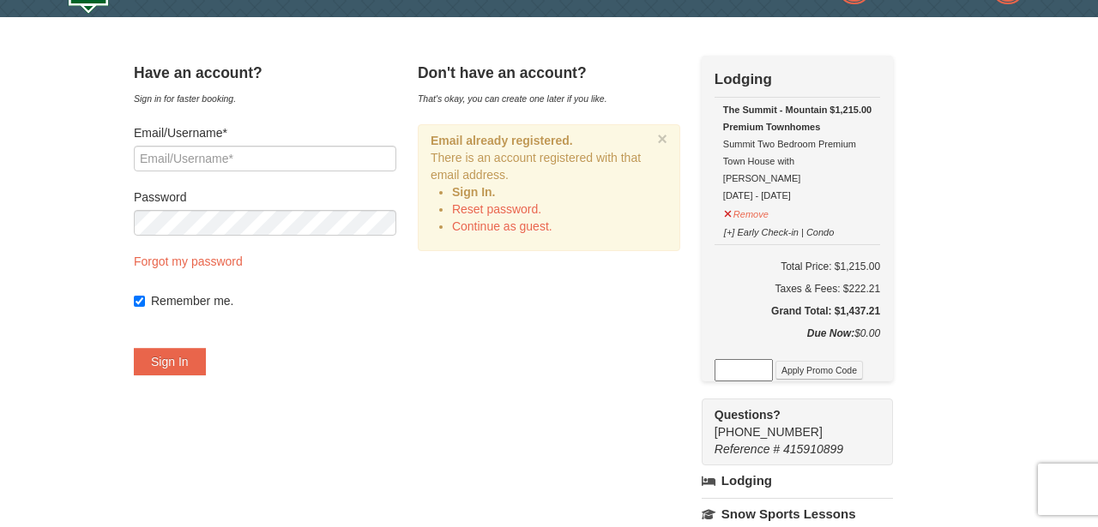
scroll to position [6, 0]
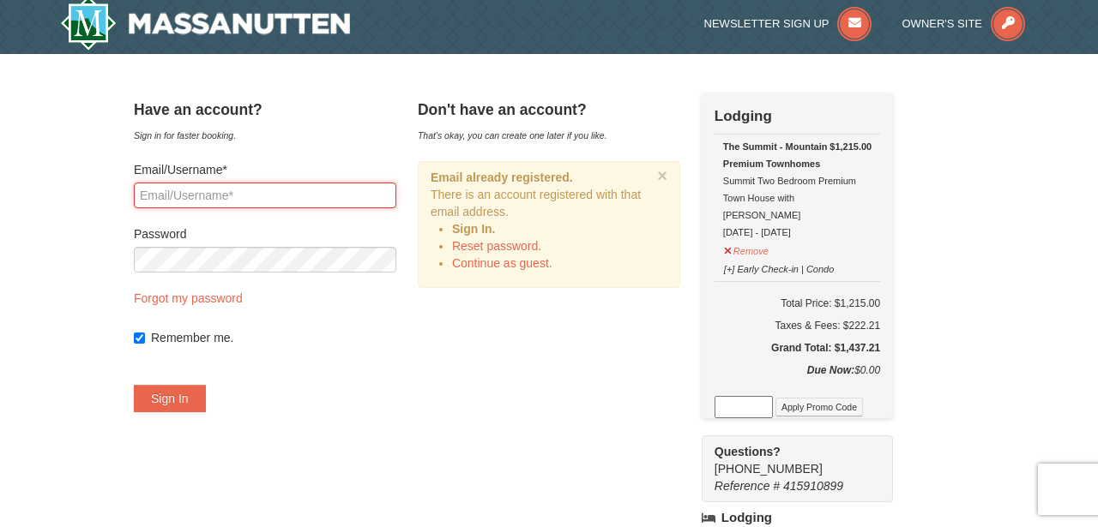
click at [328, 197] on input "Email/Username*" at bounding box center [265, 196] width 262 height 26
type input "[PERSON_NAME][EMAIL_ADDRESS][PERSON_NAME][DOMAIN_NAME]"
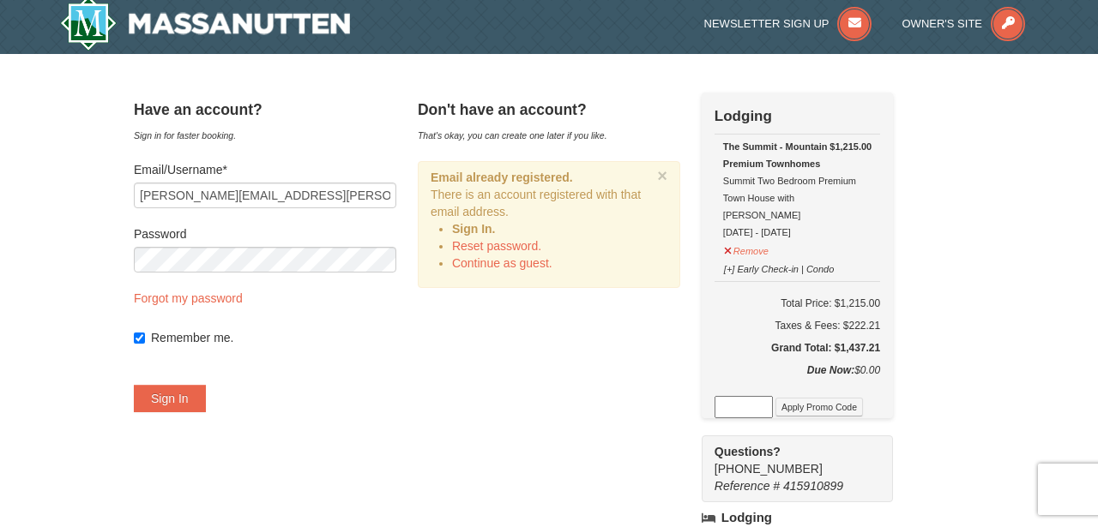
click at [406, 507] on div "Have an account? Sign in for faster booking. Email/Username* andrew.m.frank@gma…" at bounding box center [549, 506] width 830 height 826
click at [202, 340] on label "Remember me." at bounding box center [273, 337] width 245 height 17
click at [145, 340] on input "Remember me." at bounding box center [139, 338] width 11 height 11
checkbox input "false"
click at [198, 406] on button "Sign In" at bounding box center [170, 398] width 72 height 27
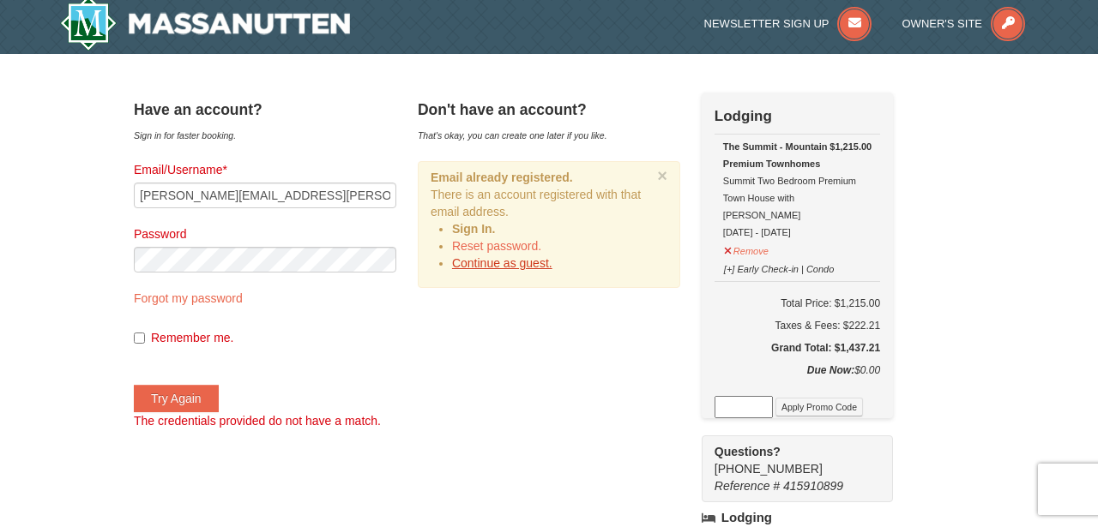
click at [545, 260] on link "Continue as guest." at bounding box center [502, 263] width 100 height 14
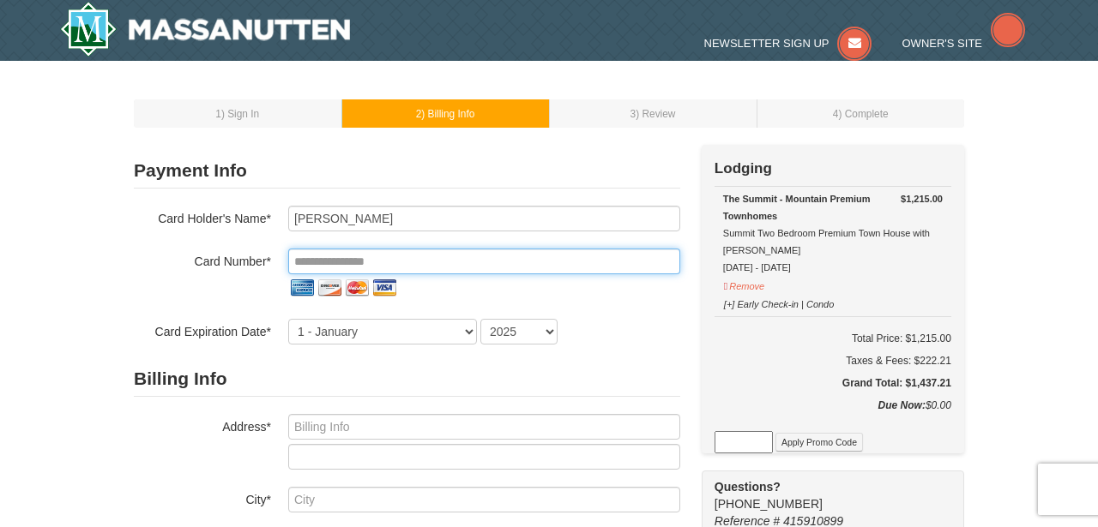
click at [407, 267] on input "tel" at bounding box center [484, 262] width 392 height 26
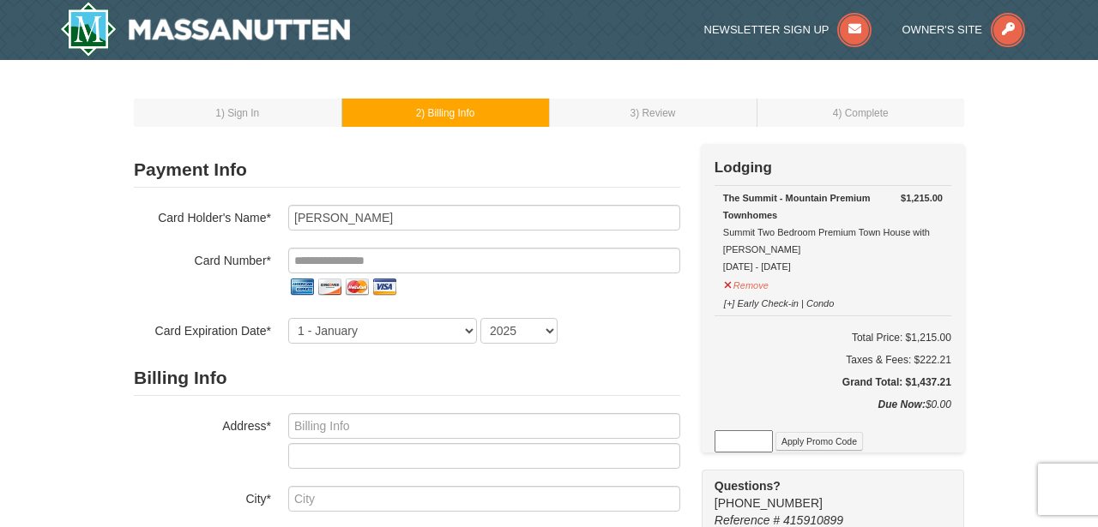
type input "**********"
select select "3"
select select "2029"
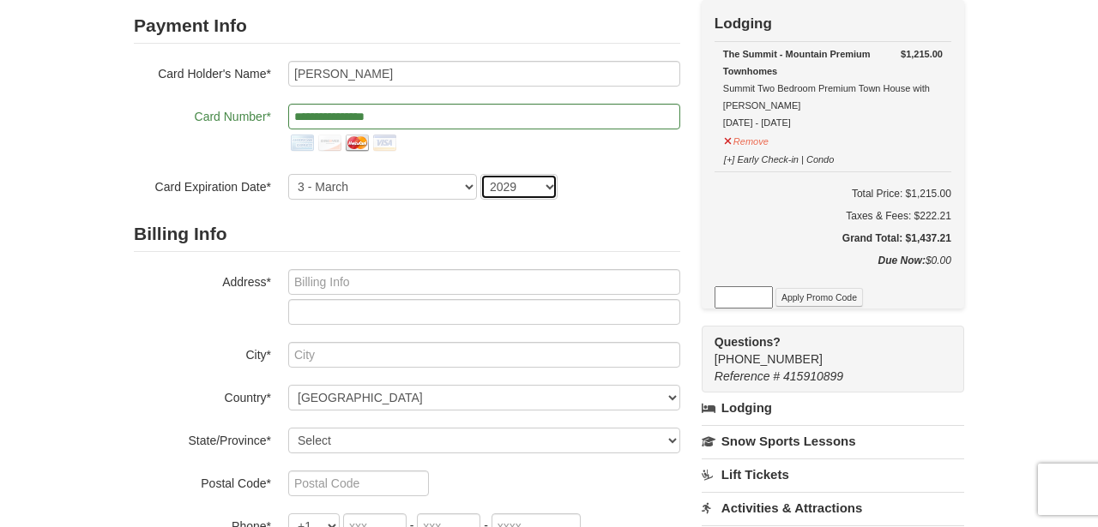
scroll to position [150, 0]
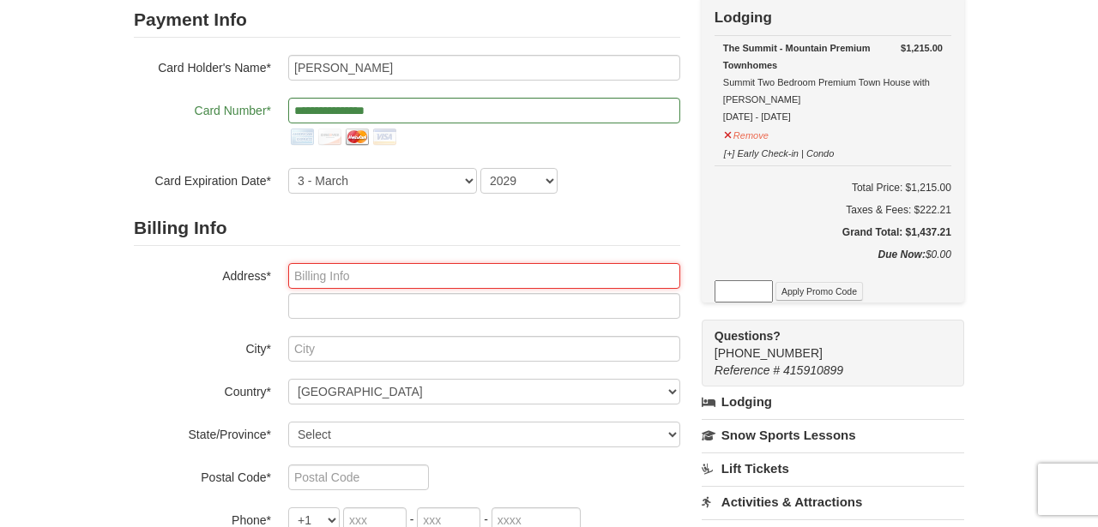
click at [404, 271] on input "text" at bounding box center [484, 276] width 392 height 26
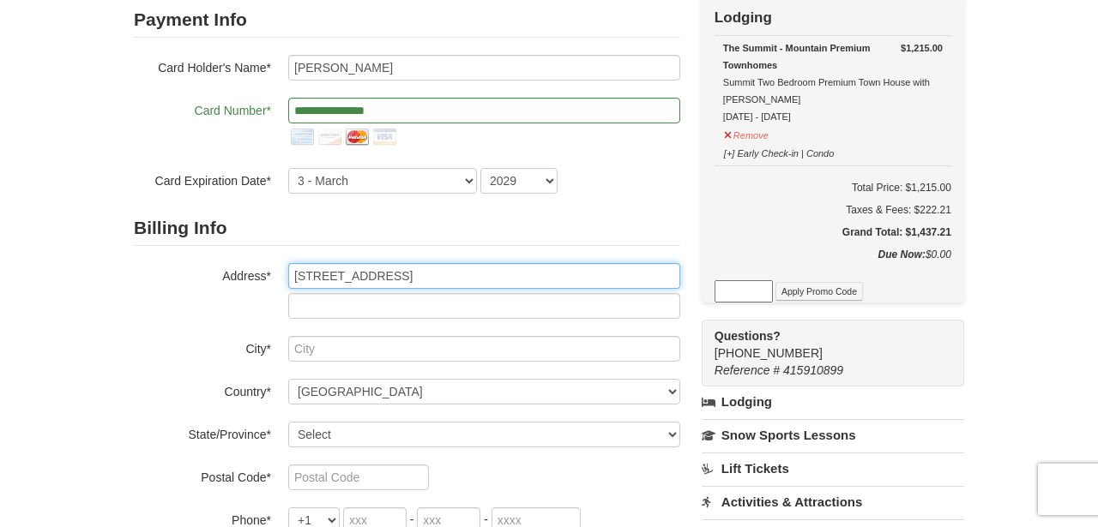
type input "7377 Cluster House Way"
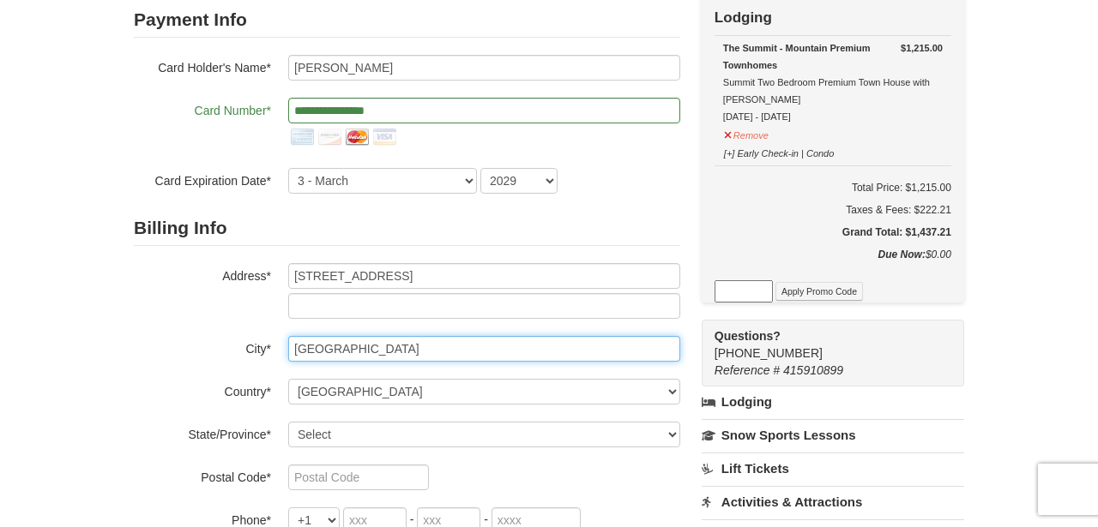
type input "Gainesville"
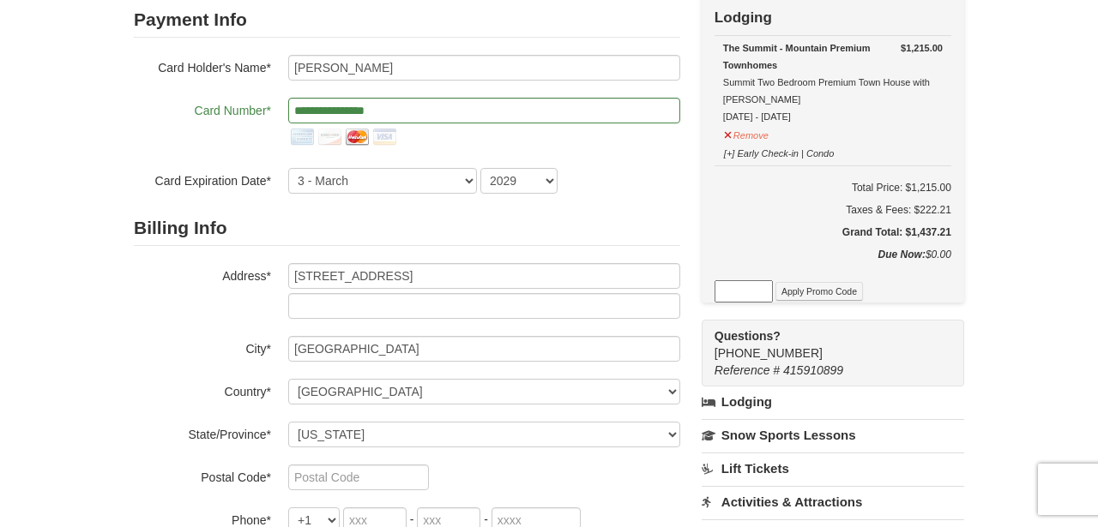
click at [406, 447] on div "Billing Info Address* 7377 Cluster House Way City* Gainesville Country* ----- S…" at bounding box center [407, 393] width 546 height 365
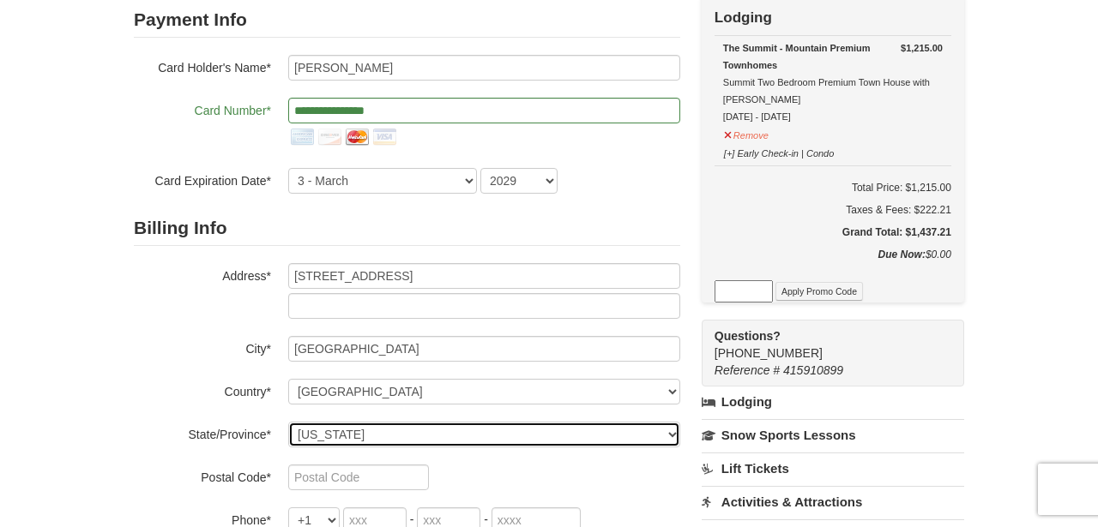
click at [406, 431] on select "Select Alabama Alaska American Samoa Arizona Arkansas California Colorado Conne…" at bounding box center [484, 435] width 392 height 26
select select "VA"
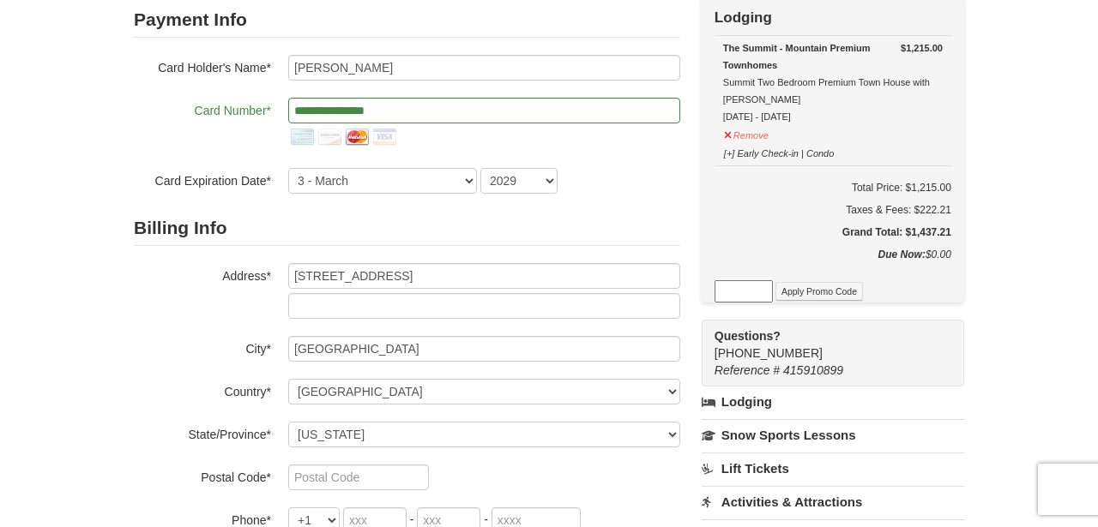
click at [63, 465] on div "1 ) Sign In 2 ) Billing Info 3 ) Review ) Complete ×" at bounding box center [549, 375] width 1098 height 931
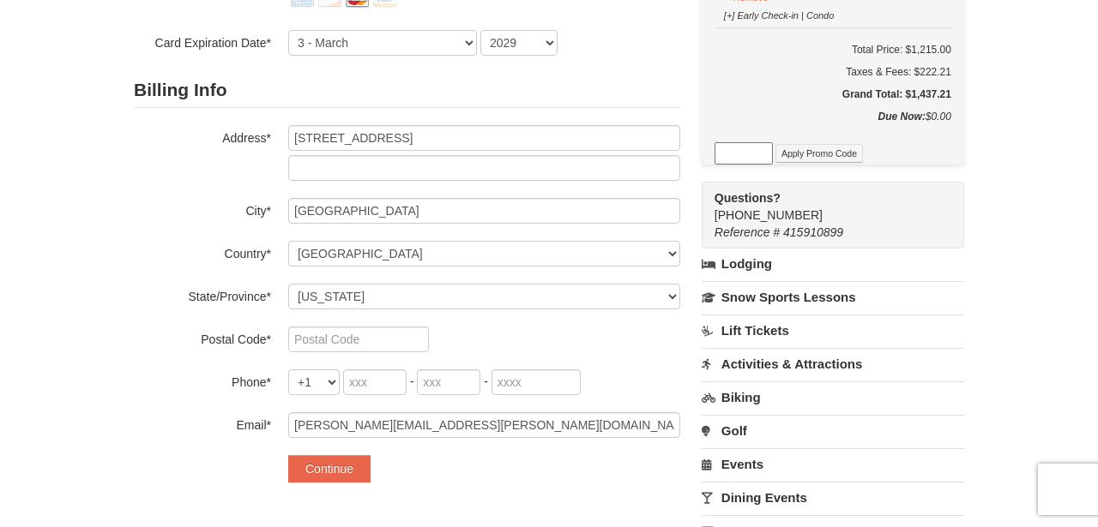
scroll to position [310, 0]
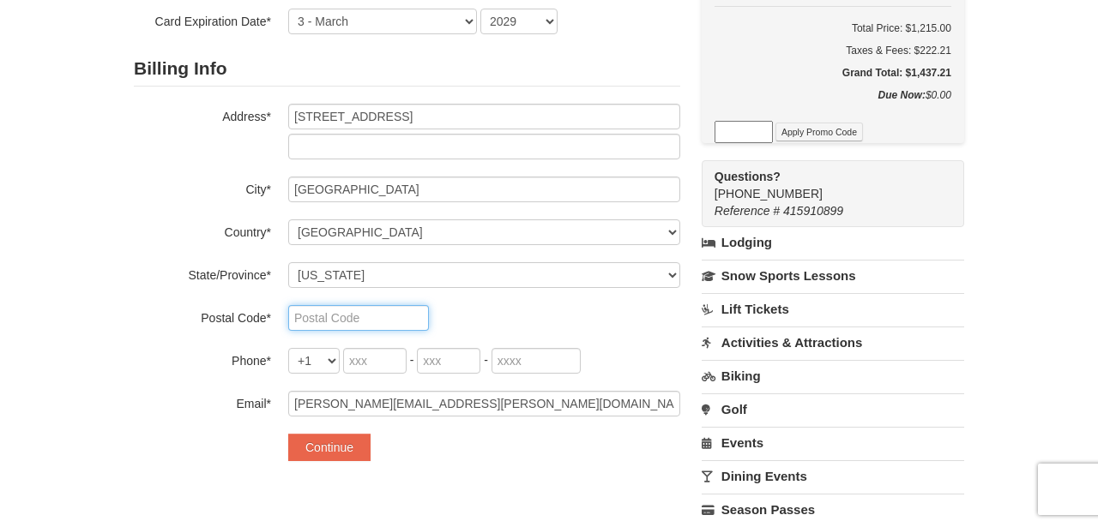
click at [339, 312] on input "text" at bounding box center [358, 318] width 141 height 26
type input "20155"
type input "845"
type input "728"
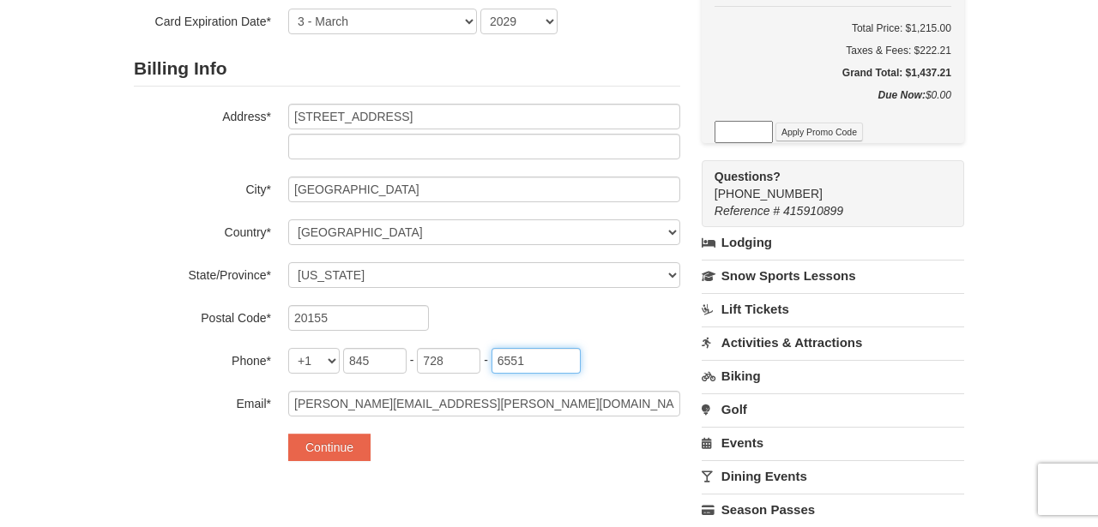
type input "6551"
click at [340, 502] on div "**********" at bounding box center [549, 239] width 830 height 809
click at [334, 434] on button "Continue" at bounding box center [329, 447] width 82 height 27
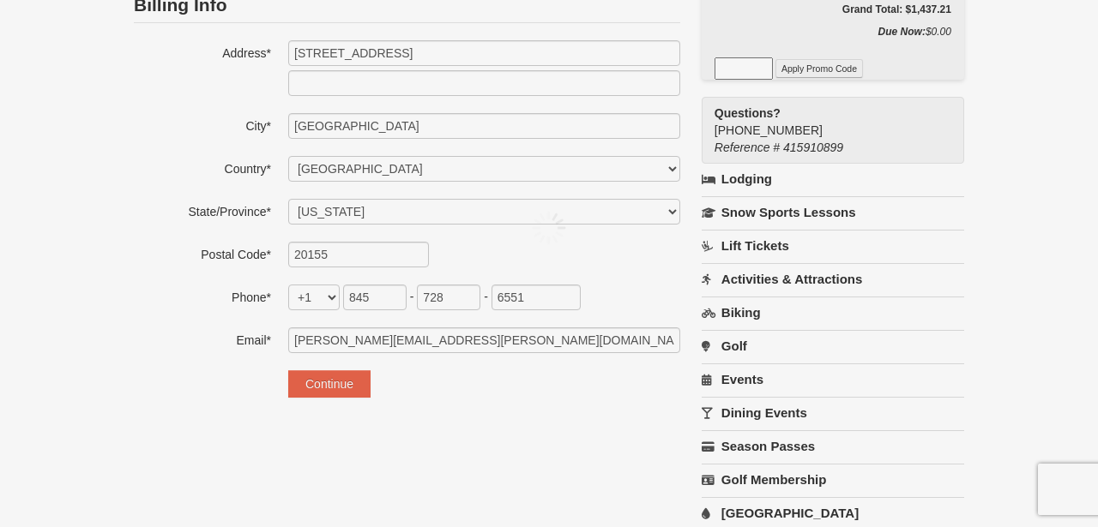
scroll to position [382, 0]
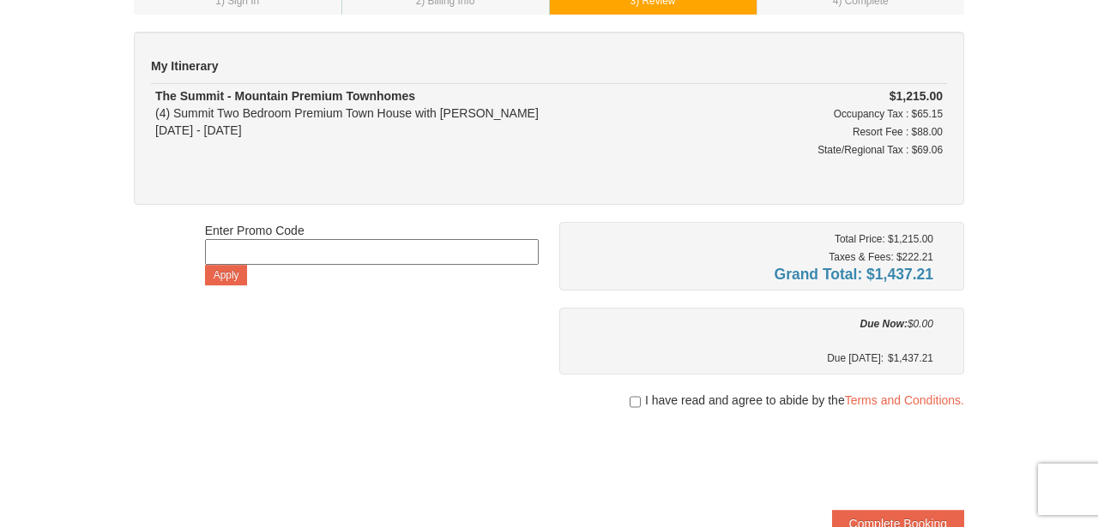
scroll to position [117, 0]
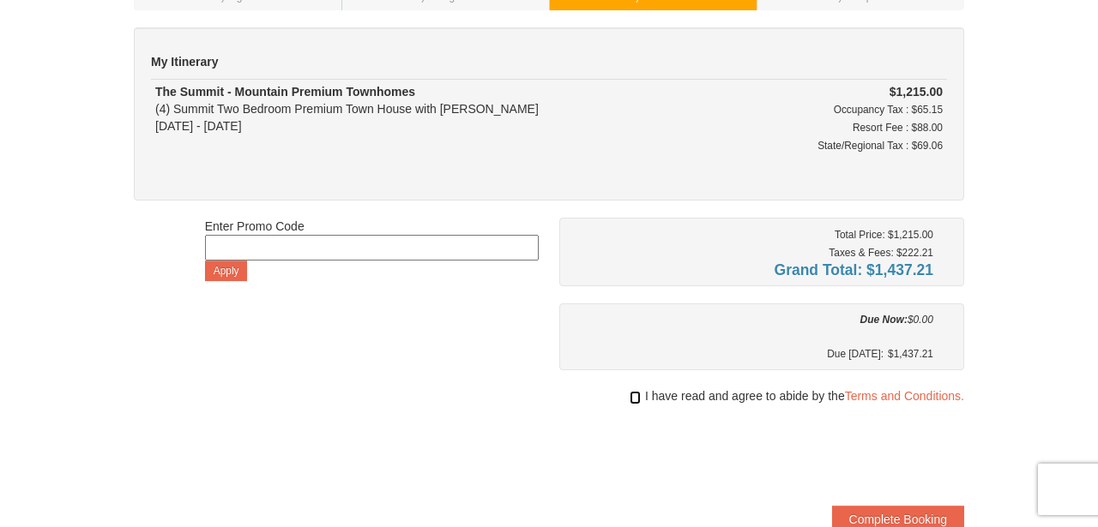
click at [633, 394] on input "checkbox" at bounding box center [634, 398] width 11 height 14
checkbox input "true"
click at [505, 382] on div "Enter Promo Code Apply Total Price: $1,215.00 Taxes & Fees: $222.21 Grand Total…" at bounding box center [549, 397] width 830 height 358
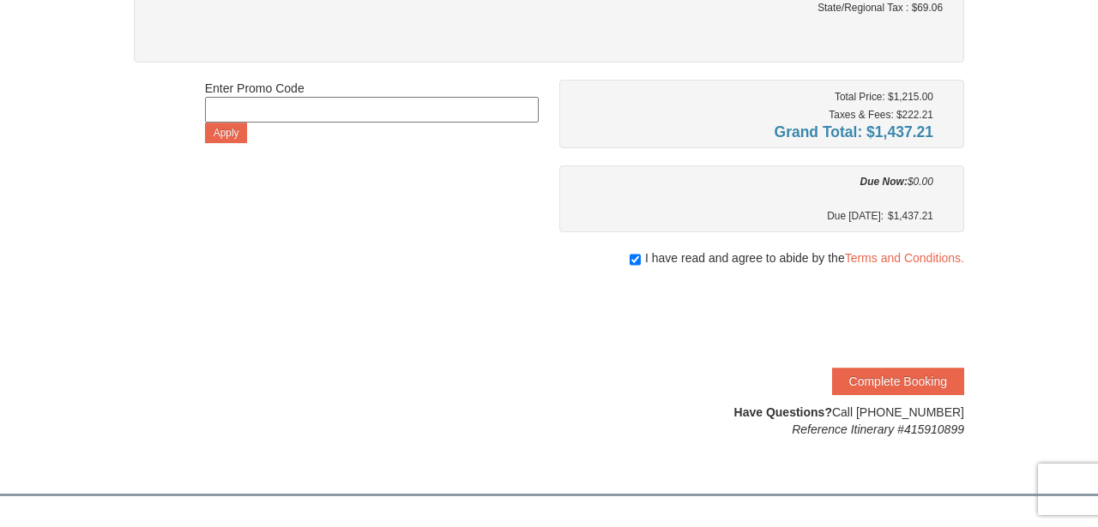
scroll to position [262, 0]
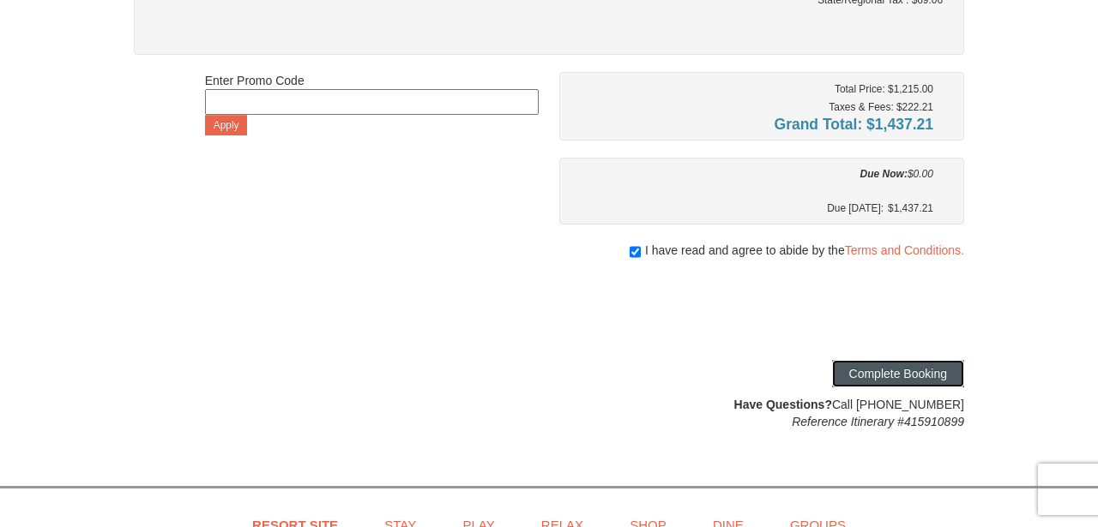
click at [950, 373] on button "Complete Booking" at bounding box center [898, 373] width 132 height 27
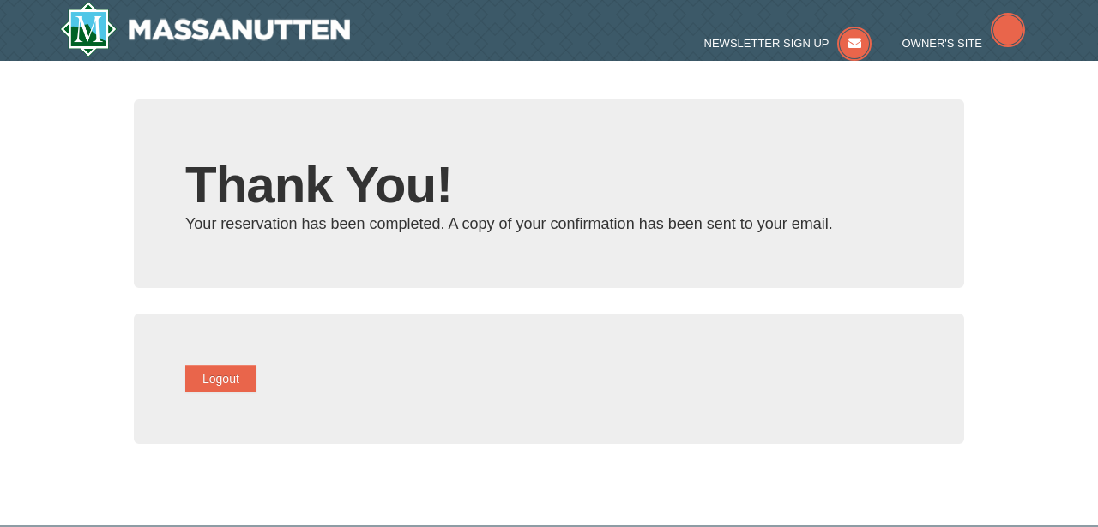
type input "[PERSON_NAME][EMAIL_ADDRESS][PERSON_NAME][DOMAIN_NAME]"
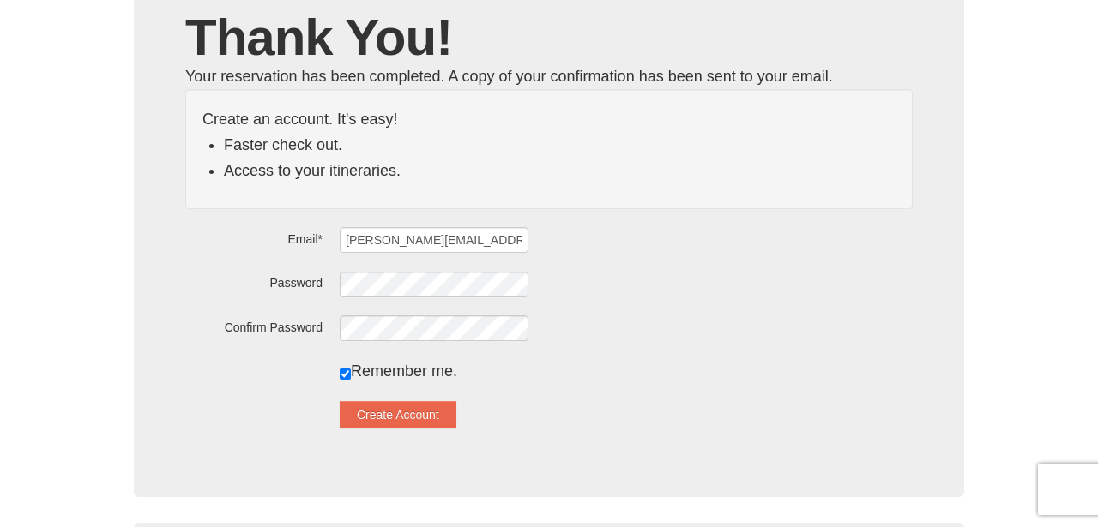
scroll to position [170, 0]
